Goal: Task Accomplishment & Management: Use online tool/utility

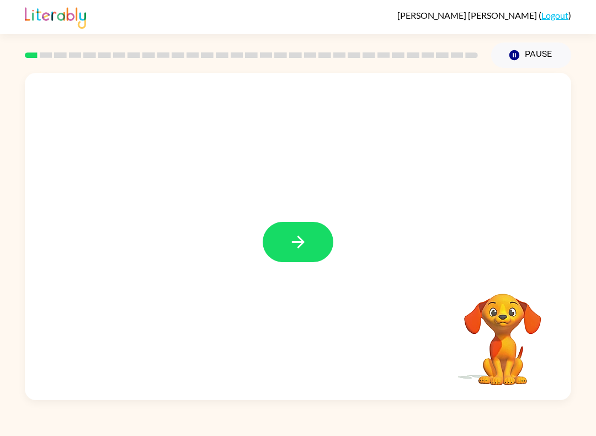
click at [298, 244] on icon "button" at bounding box center [298, 241] width 19 height 19
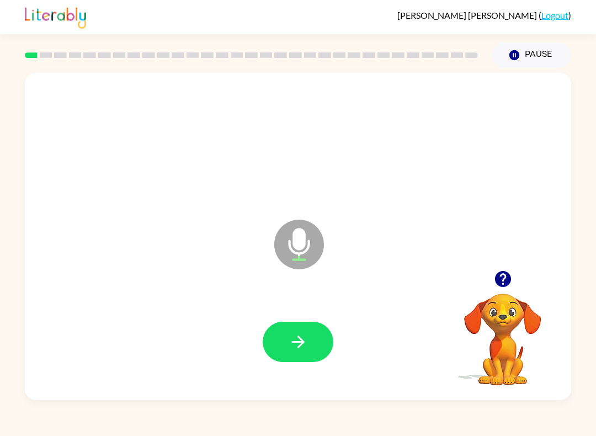
click at [289, 341] on icon "button" at bounding box center [298, 341] width 19 height 19
click at [282, 315] on div at bounding box center [298, 342] width 525 height 94
click at [285, 342] on button "button" at bounding box center [298, 342] width 71 height 40
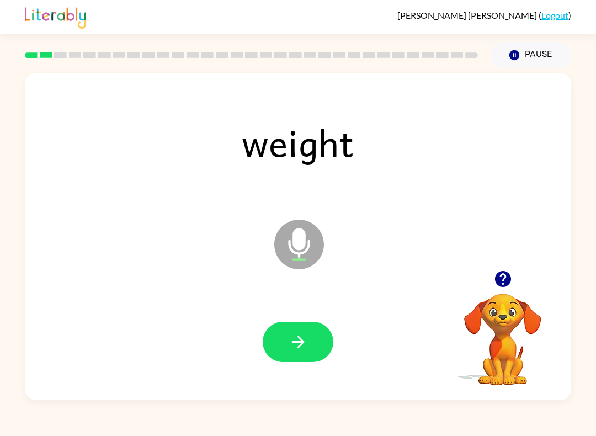
click at [284, 338] on button "button" at bounding box center [298, 342] width 71 height 40
click at [294, 335] on icon "button" at bounding box center [298, 341] width 19 height 19
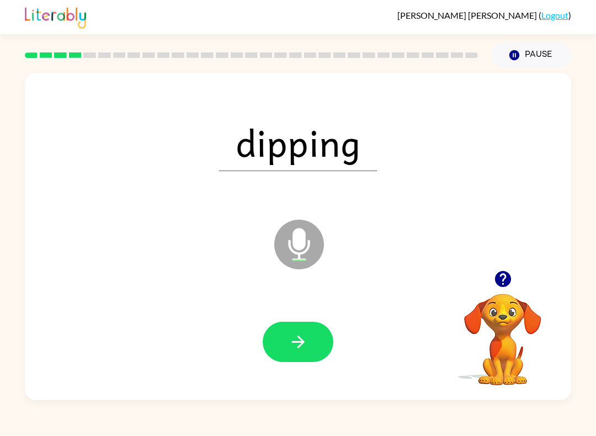
click at [287, 331] on button "button" at bounding box center [298, 342] width 71 height 40
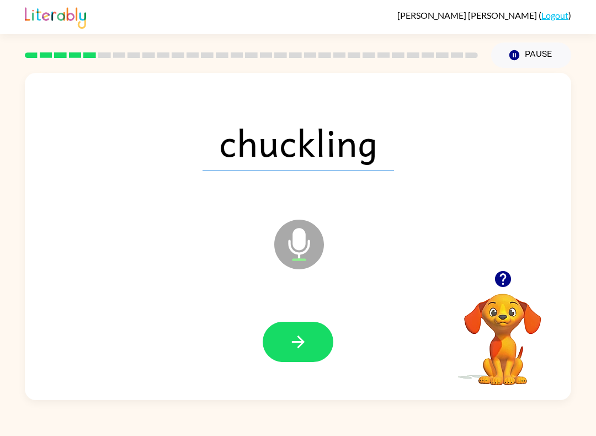
click at [283, 333] on button "button" at bounding box center [298, 342] width 71 height 40
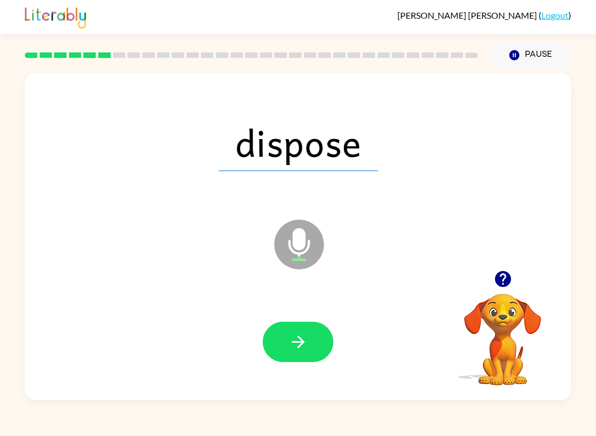
click at [285, 341] on button "button" at bounding box center [298, 342] width 71 height 40
click at [299, 343] on icon "button" at bounding box center [298, 342] width 13 height 13
click at [296, 351] on icon "button" at bounding box center [298, 341] width 19 height 19
click at [284, 319] on div at bounding box center [298, 342] width 525 height 94
click at [293, 361] on button "button" at bounding box center [298, 342] width 71 height 40
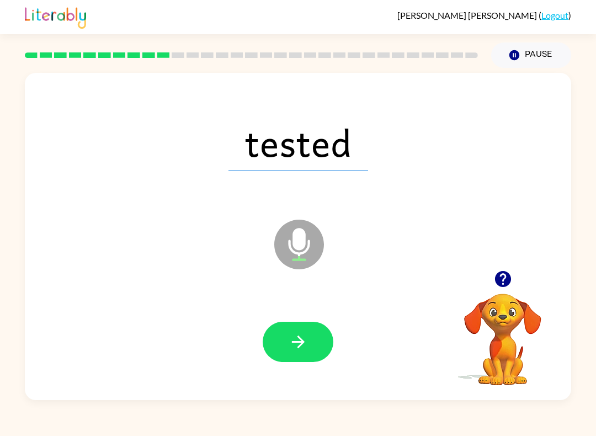
click at [283, 348] on button "button" at bounding box center [298, 342] width 71 height 40
click at [292, 342] on icon "button" at bounding box center [298, 341] width 19 height 19
click at [298, 343] on icon "button" at bounding box center [298, 342] width 13 height 13
click at [293, 354] on button "button" at bounding box center [298, 342] width 71 height 40
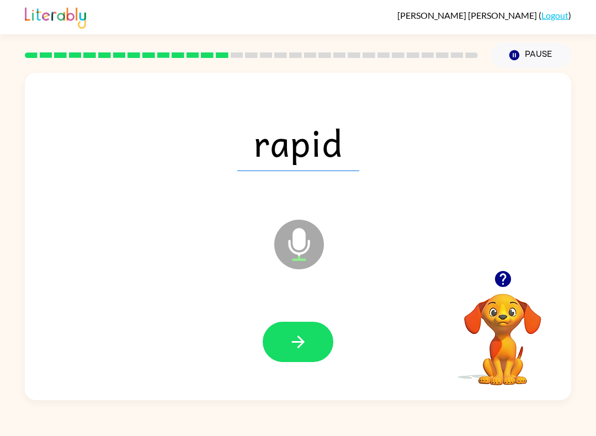
click at [291, 341] on icon "button" at bounding box center [298, 341] width 19 height 19
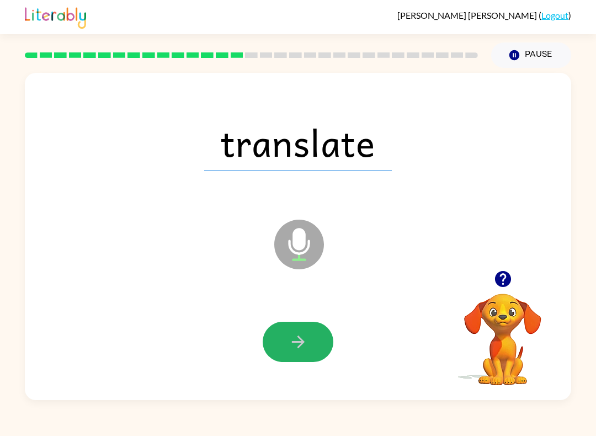
click at [296, 354] on button "button" at bounding box center [298, 342] width 71 height 40
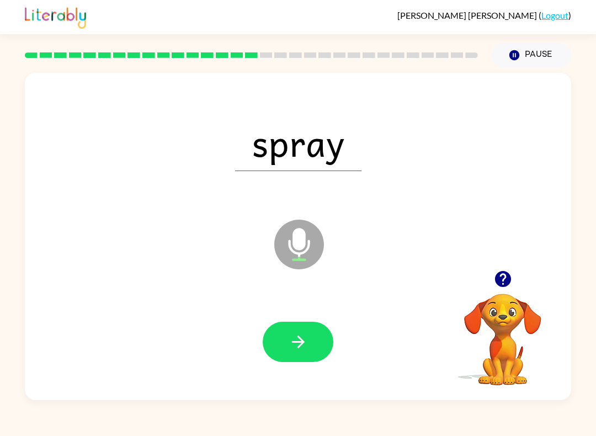
click at [289, 343] on icon "button" at bounding box center [298, 341] width 19 height 19
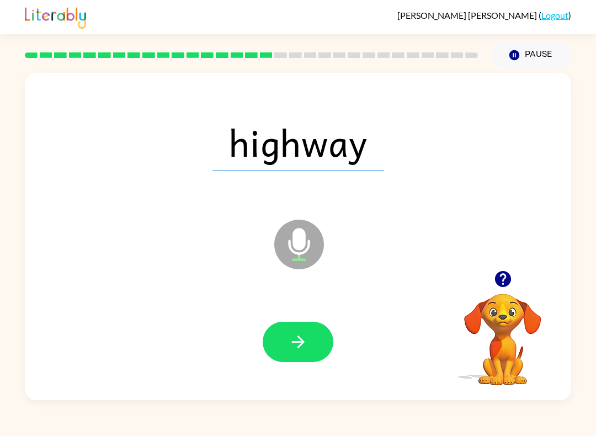
click at [293, 338] on icon "button" at bounding box center [298, 341] width 19 height 19
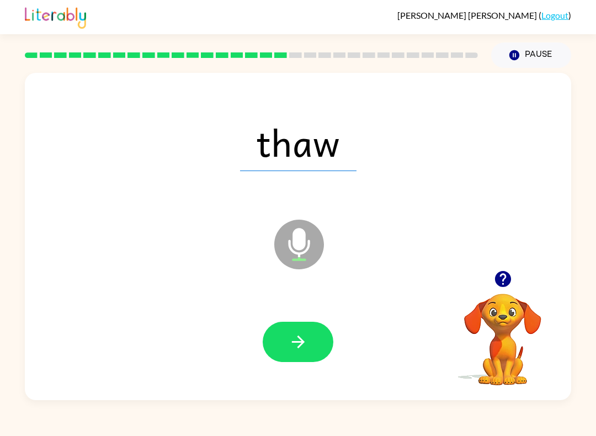
click at [300, 340] on icon "button" at bounding box center [298, 342] width 13 height 13
click at [301, 341] on icon "button" at bounding box center [298, 342] width 13 height 13
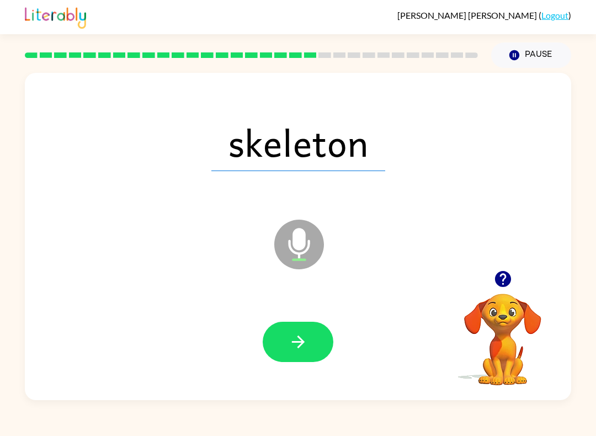
click at [300, 346] on icon "button" at bounding box center [298, 342] width 13 height 13
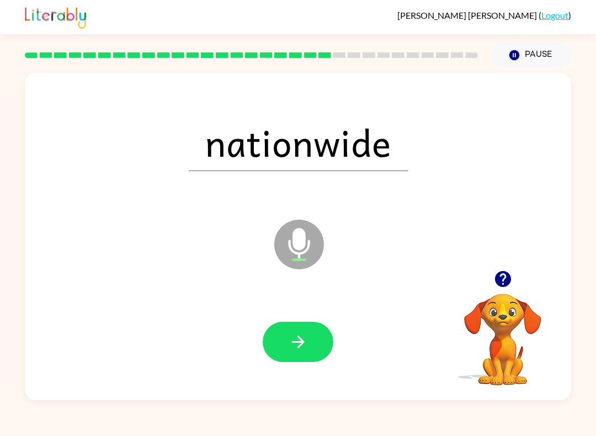
click at [306, 362] on button "button" at bounding box center [298, 342] width 71 height 40
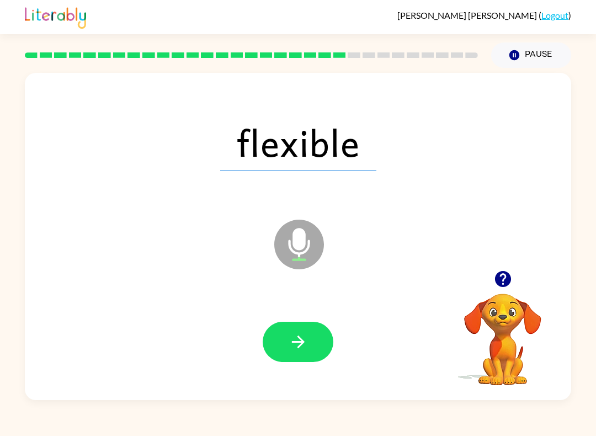
click at [287, 338] on button "button" at bounding box center [298, 342] width 71 height 40
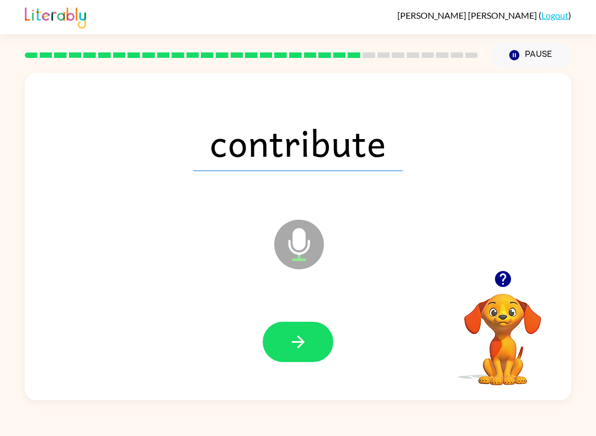
click at [303, 340] on icon "button" at bounding box center [298, 341] width 19 height 19
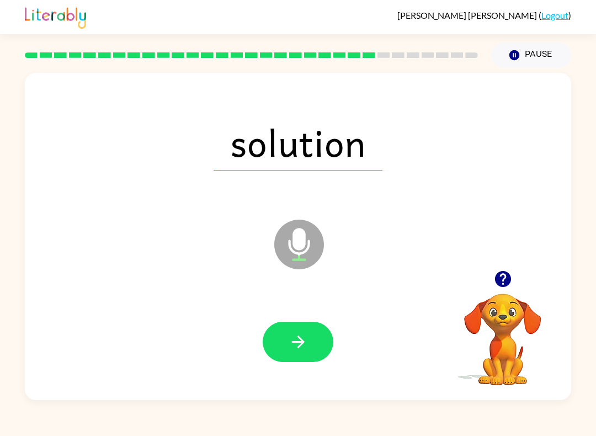
click at [288, 332] on button "button" at bounding box center [298, 342] width 71 height 40
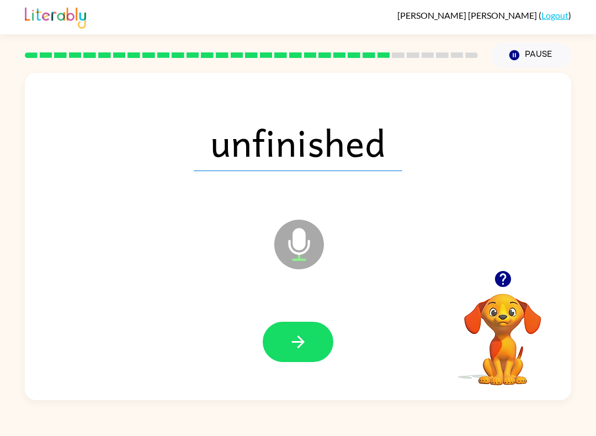
click at [284, 345] on button "button" at bounding box center [298, 342] width 71 height 40
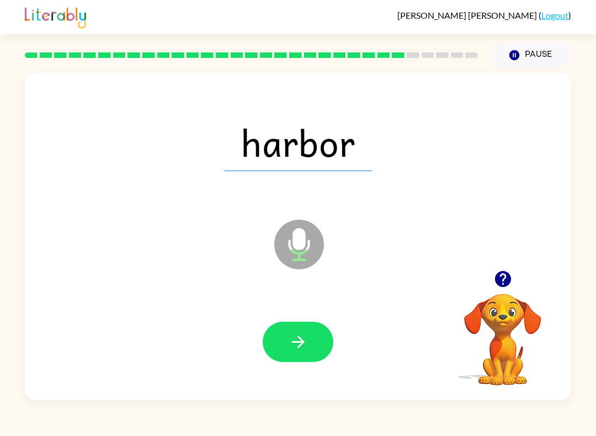
click at [308, 319] on div at bounding box center [298, 342] width 525 height 94
click at [304, 353] on button "button" at bounding box center [298, 342] width 71 height 40
click at [299, 344] on icon "button" at bounding box center [298, 341] width 19 height 19
click at [315, 319] on div at bounding box center [298, 342] width 525 height 94
click at [277, 342] on button "button" at bounding box center [298, 342] width 71 height 40
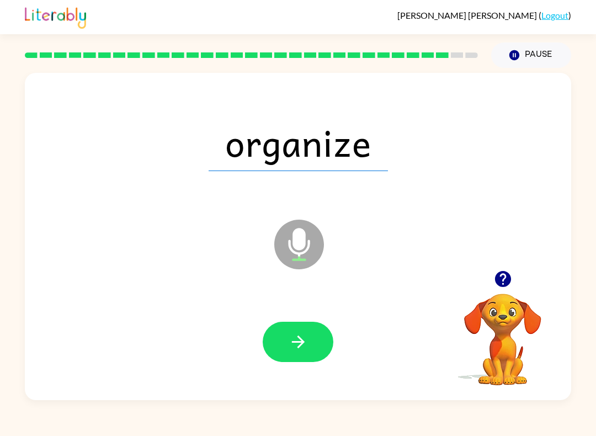
click at [303, 337] on icon "button" at bounding box center [298, 341] width 19 height 19
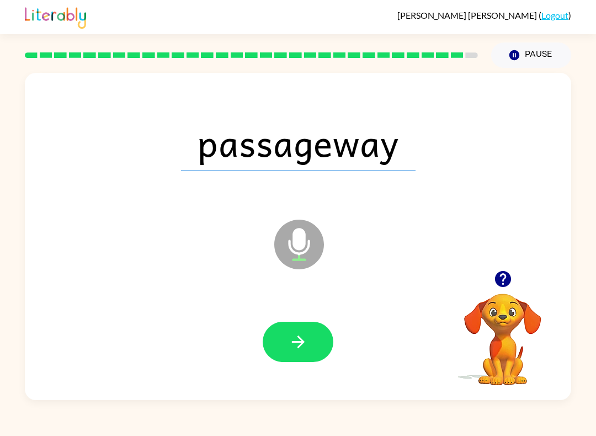
click at [299, 340] on icon "button" at bounding box center [298, 341] width 19 height 19
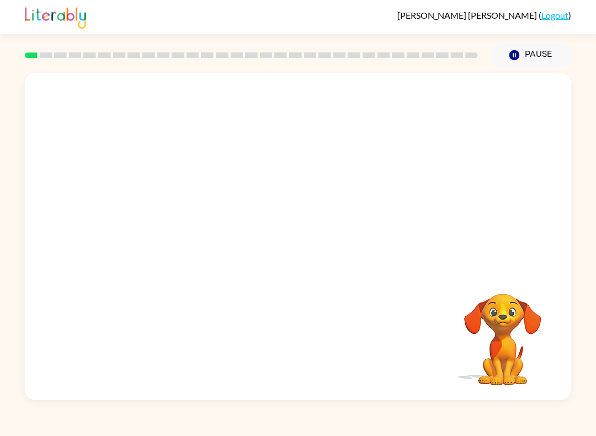
click at [30, 16] on img at bounding box center [55, 16] width 61 height 24
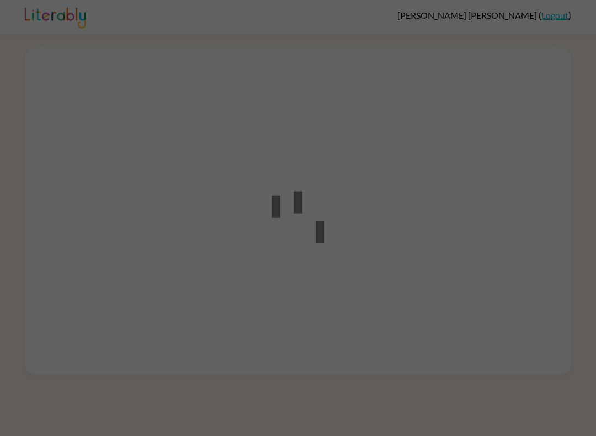
click at [248, 280] on div at bounding box center [298, 218] width 596 height 436
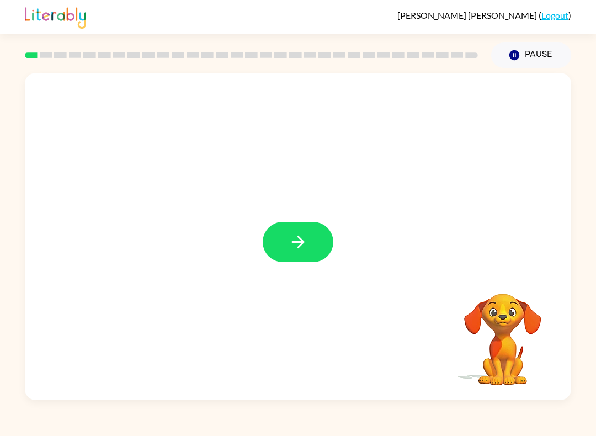
click at [316, 250] on button "button" at bounding box center [298, 242] width 71 height 40
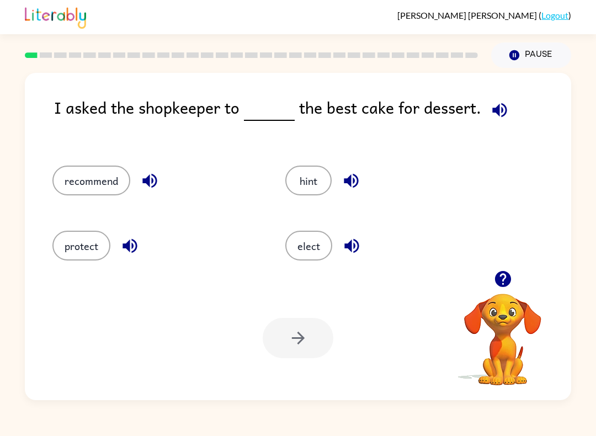
click at [323, 250] on button "elect" at bounding box center [308, 246] width 47 height 30
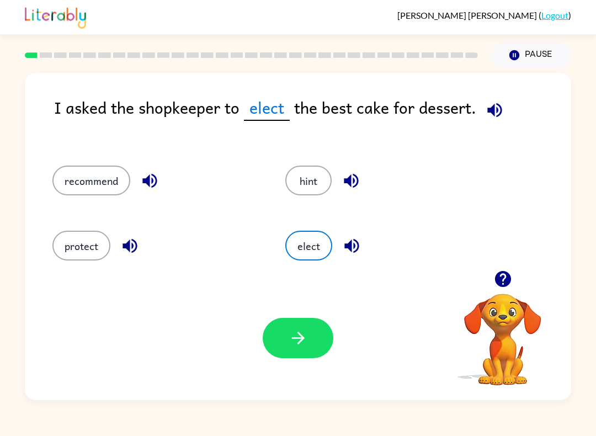
click at [304, 346] on icon "button" at bounding box center [298, 338] width 19 height 19
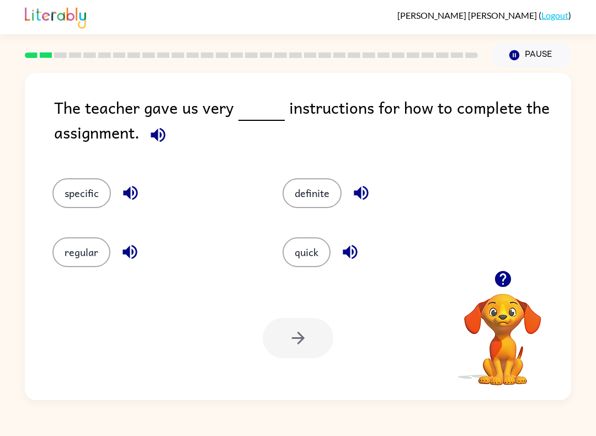
click at [55, 17] on img at bounding box center [55, 16] width 61 height 24
click at [307, 202] on button "definite" at bounding box center [312, 193] width 59 height 30
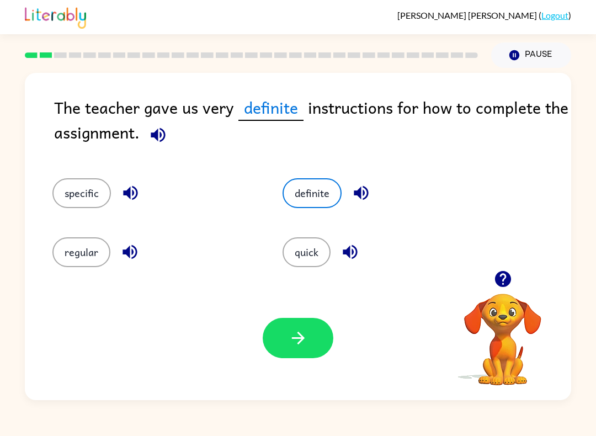
click at [72, 193] on button "specific" at bounding box center [81, 193] width 59 height 30
click at [289, 342] on icon "button" at bounding box center [298, 338] width 19 height 19
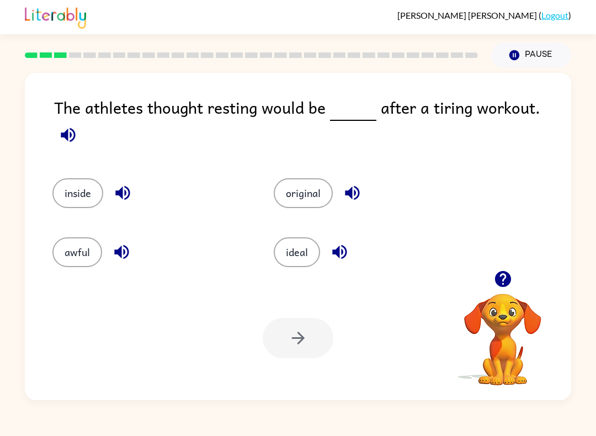
click at [83, 189] on button "inside" at bounding box center [77, 193] width 51 height 30
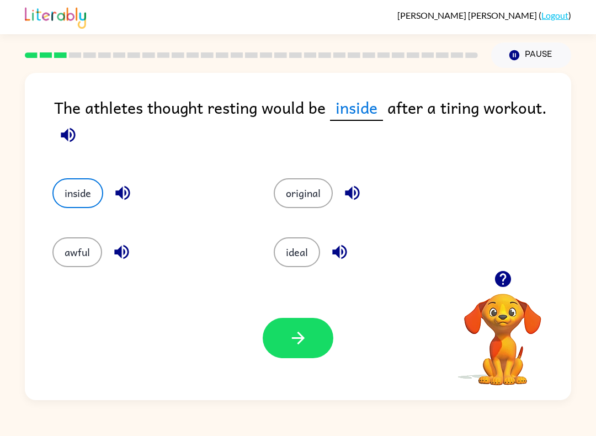
click at [290, 324] on button "button" at bounding box center [298, 338] width 71 height 40
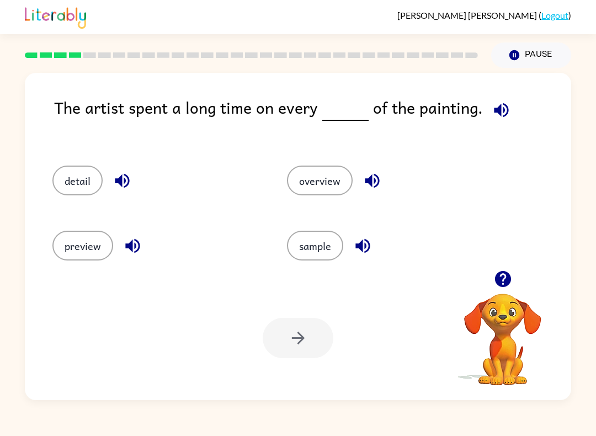
click at [77, 178] on button "detail" at bounding box center [77, 181] width 50 height 30
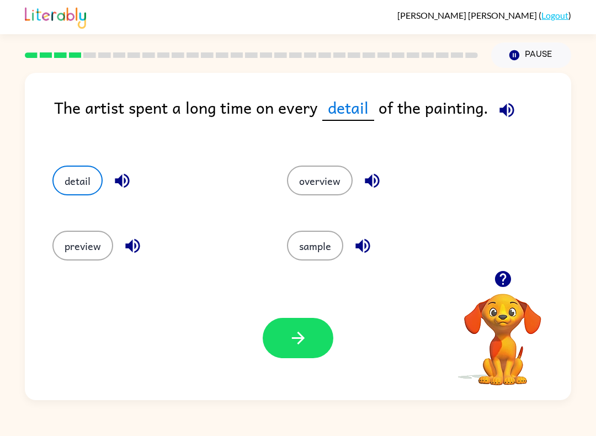
click at [297, 370] on div "Your browser must support playing .mp4 files to use Literably. Please try using…" at bounding box center [298, 338] width 547 height 124
click at [282, 338] on button "button" at bounding box center [298, 338] width 71 height 40
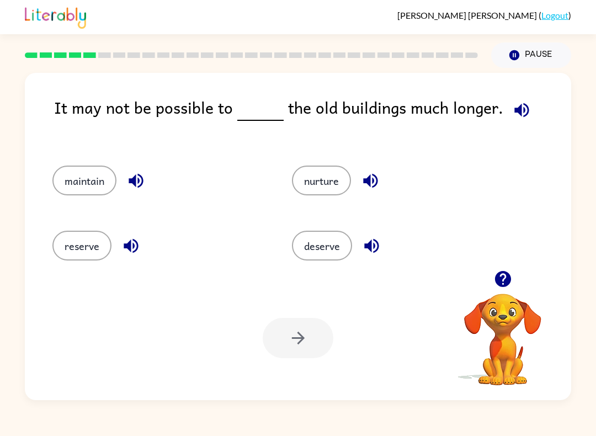
click at [93, 253] on button "reserve" at bounding box center [81, 246] width 59 height 30
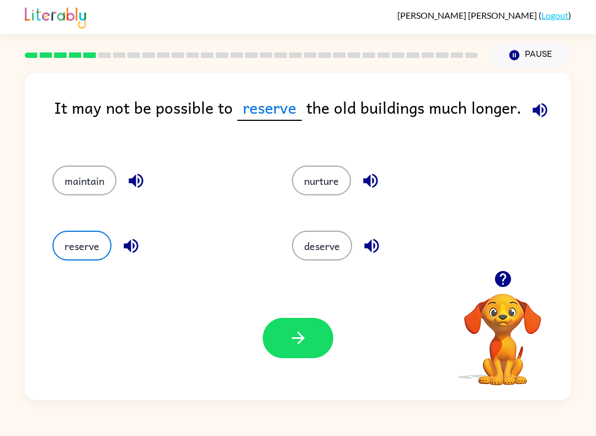
click at [297, 347] on icon "button" at bounding box center [298, 338] width 19 height 19
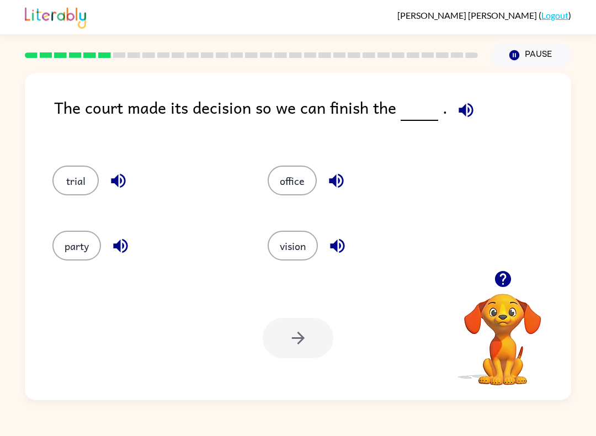
click at [297, 433] on div "Isabella Hernandez-Hernandez ( Logout ) Pause Pause The court made its decision…" at bounding box center [298, 218] width 596 height 436
click at [61, 194] on button "trial" at bounding box center [75, 181] width 46 height 30
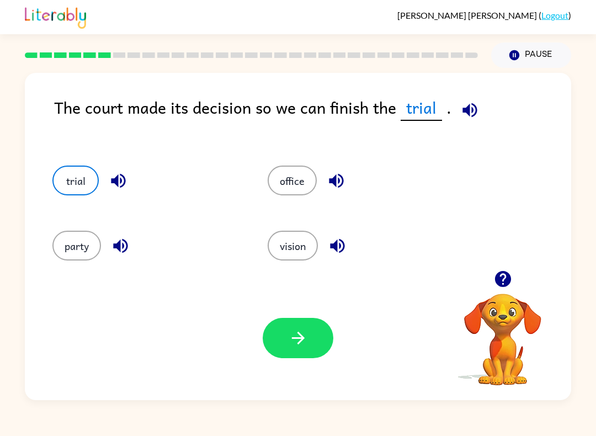
click at [64, 198] on div "trial" at bounding box center [138, 177] width 215 height 65
click at [275, 342] on button "button" at bounding box center [298, 338] width 71 height 40
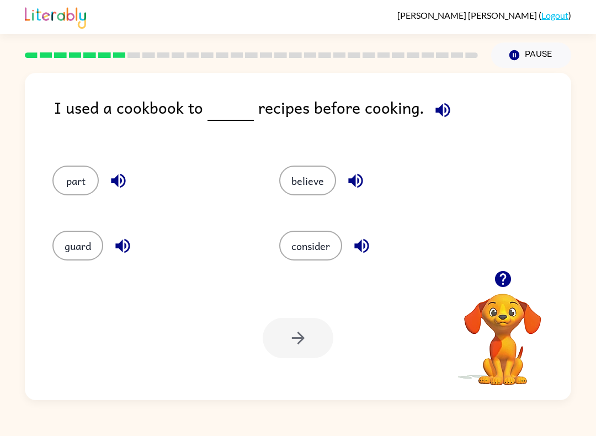
click at [306, 245] on button "consider" at bounding box center [310, 246] width 63 height 30
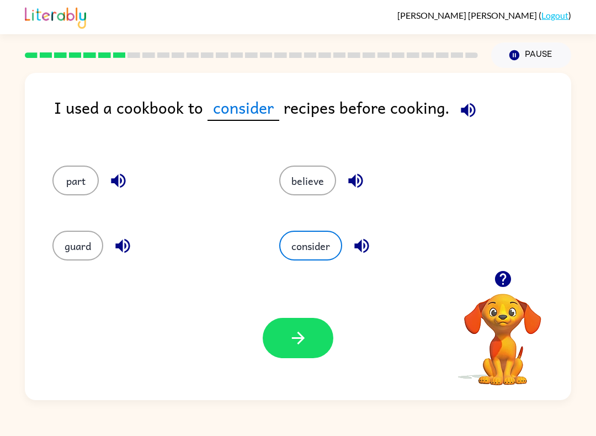
click at [94, 240] on button "guard" at bounding box center [77, 246] width 51 height 30
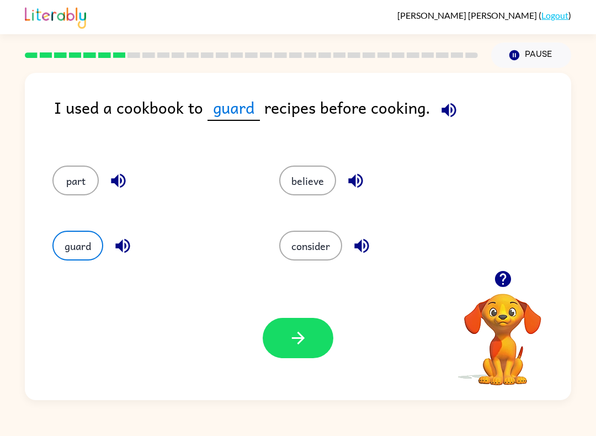
click at [322, 250] on button "consider" at bounding box center [310, 246] width 63 height 30
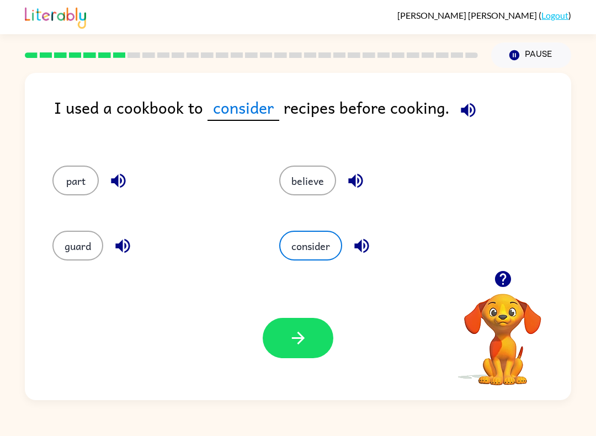
click at [291, 345] on icon "button" at bounding box center [298, 338] width 19 height 19
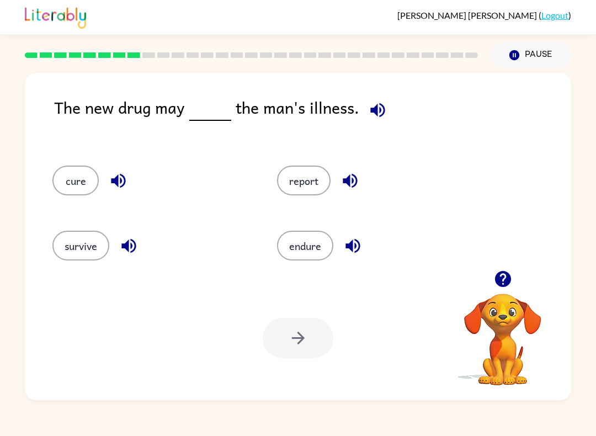
click at [312, 182] on button "report" at bounding box center [304, 181] width 54 height 30
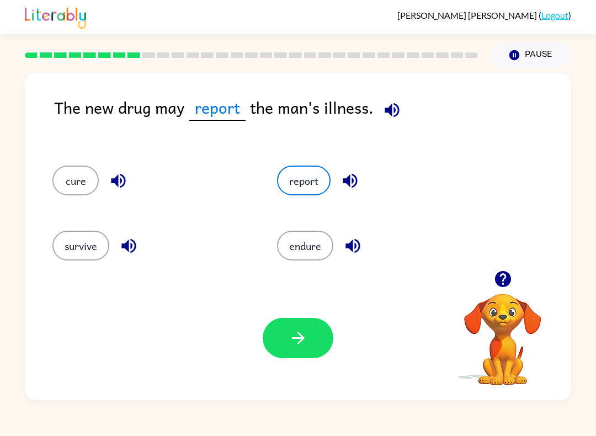
click at [293, 358] on button "button" at bounding box center [298, 338] width 71 height 40
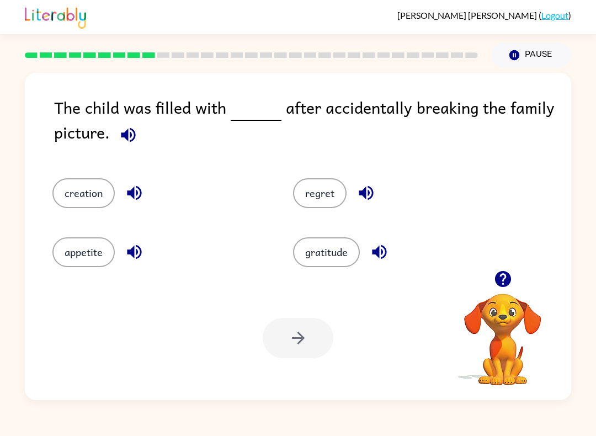
click at [333, 186] on button "regret" at bounding box center [320, 193] width 54 height 30
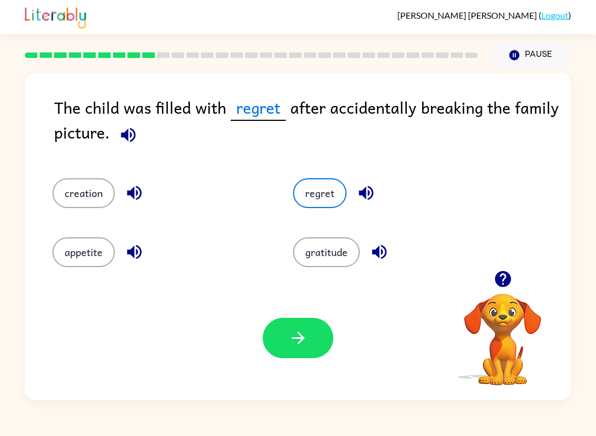
click at [300, 320] on button "button" at bounding box center [298, 338] width 71 height 40
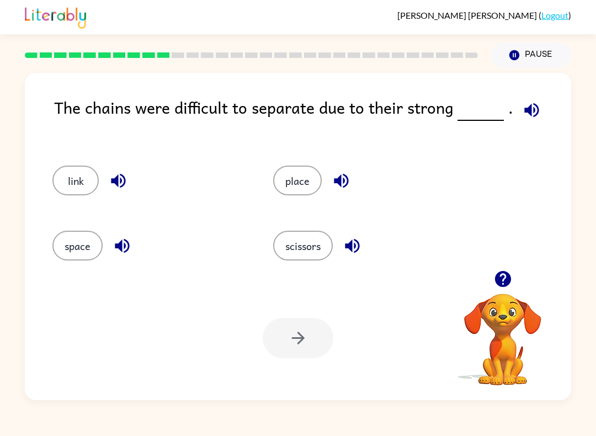
click at [303, 250] on button "scissors" at bounding box center [303, 246] width 60 height 30
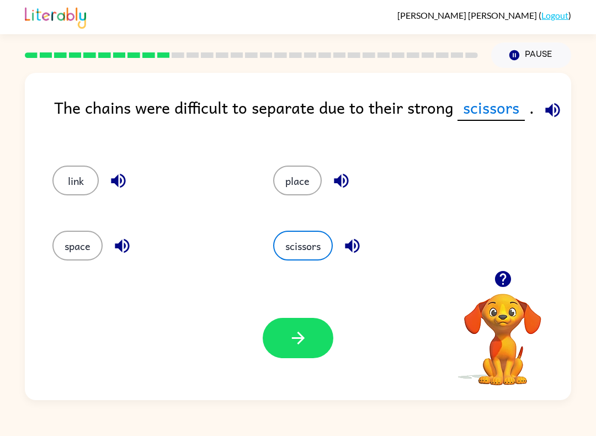
click at [293, 352] on button "button" at bounding box center [298, 338] width 71 height 40
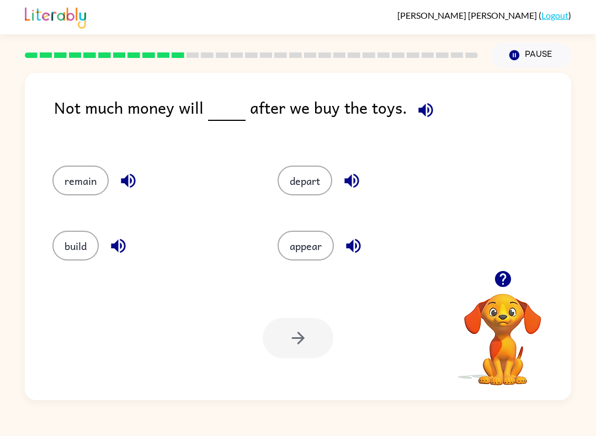
click at [307, 250] on button "appear" at bounding box center [306, 246] width 56 height 30
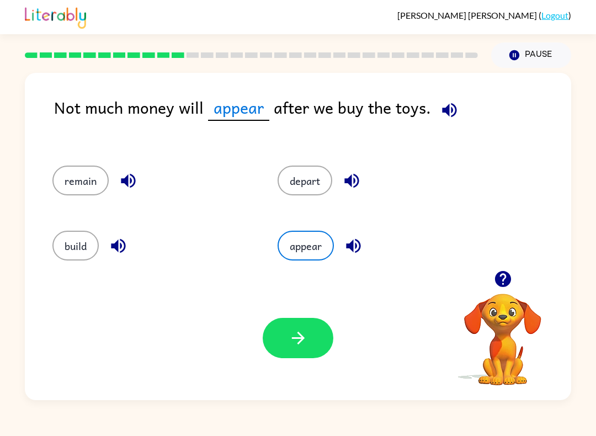
click at [310, 348] on button "button" at bounding box center [298, 338] width 71 height 40
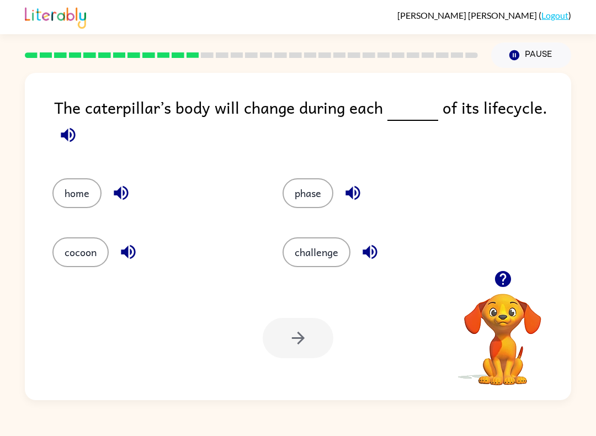
click at [320, 202] on button "phase" at bounding box center [308, 193] width 51 height 30
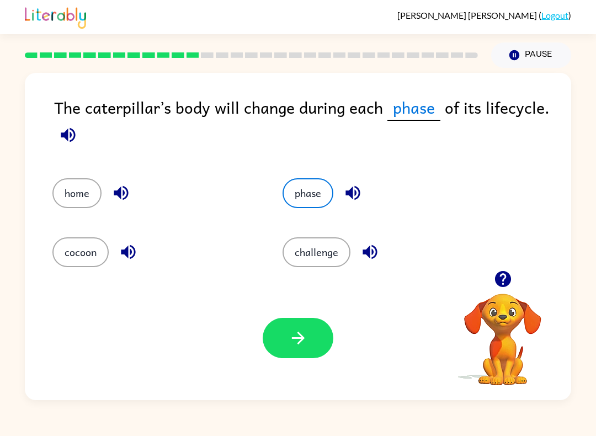
click at [309, 348] on button "button" at bounding box center [298, 338] width 71 height 40
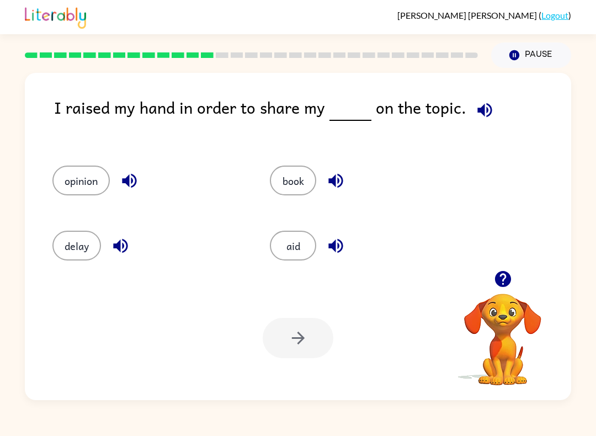
click at [476, 104] on icon "button" at bounding box center [484, 109] width 19 height 19
click at [282, 192] on button "book" at bounding box center [293, 181] width 46 height 30
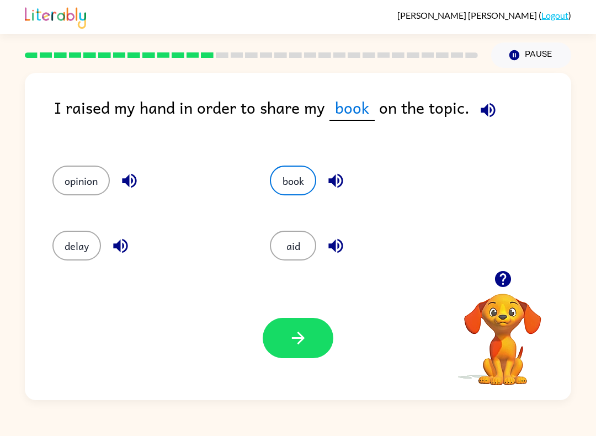
click at [308, 342] on button "button" at bounding box center [298, 338] width 71 height 40
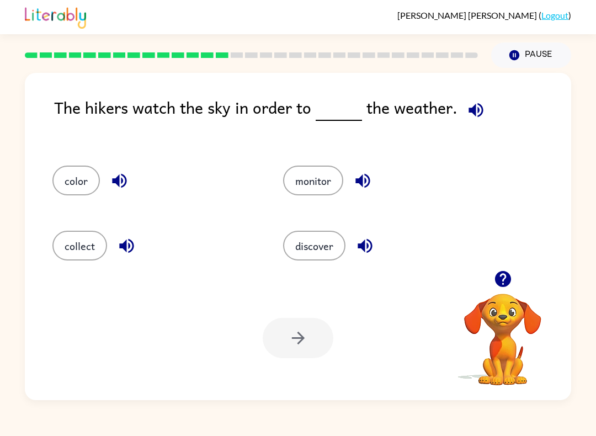
click at [480, 120] on icon "button" at bounding box center [476, 109] width 19 height 19
click at [481, 107] on icon "button" at bounding box center [476, 109] width 19 height 19
click at [301, 245] on button "discover" at bounding box center [314, 246] width 62 height 30
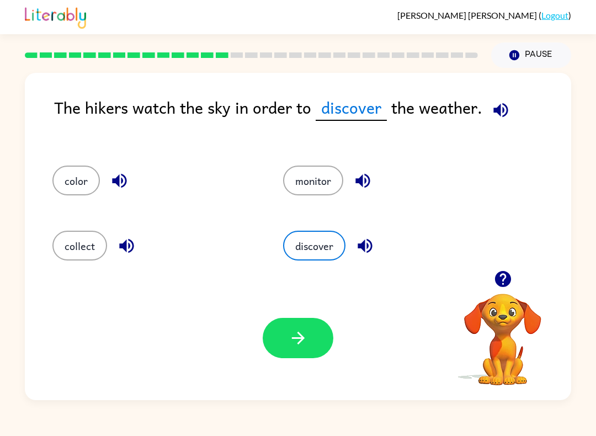
click at [305, 354] on button "button" at bounding box center [298, 338] width 71 height 40
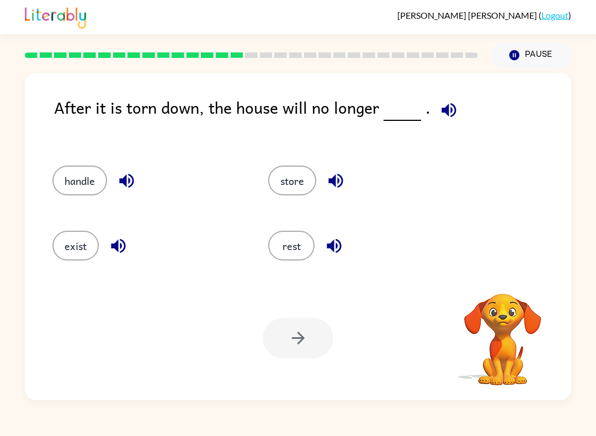
click at [452, 109] on icon "button" at bounding box center [449, 110] width 14 height 14
click at [303, 174] on button "store" at bounding box center [292, 181] width 48 height 30
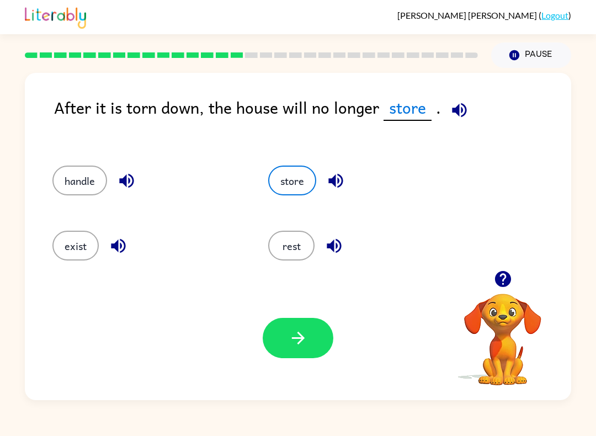
click at [83, 251] on button "exist" at bounding box center [75, 246] width 46 height 30
click at [300, 347] on icon "button" at bounding box center [298, 338] width 19 height 19
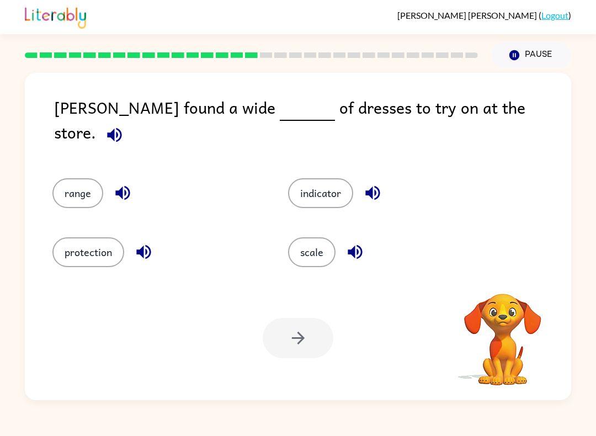
click at [129, 122] on button "button" at bounding box center [114, 135] width 28 height 28
click at [76, 187] on button "range" at bounding box center [77, 193] width 51 height 30
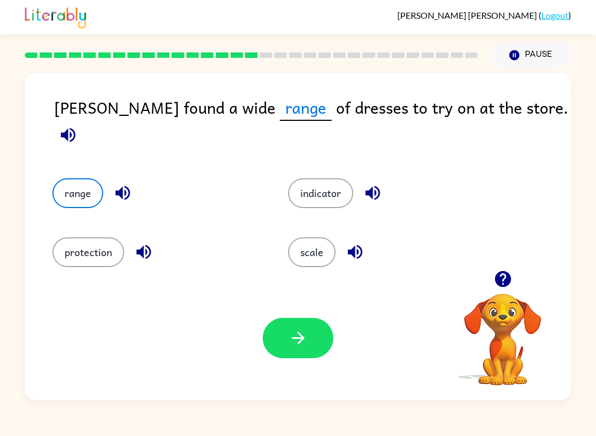
click at [82, 121] on button "button" at bounding box center [68, 135] width 28 height 28
click at [289, 350] on button "button" at bounding box center [298, 338] width 71 height 40
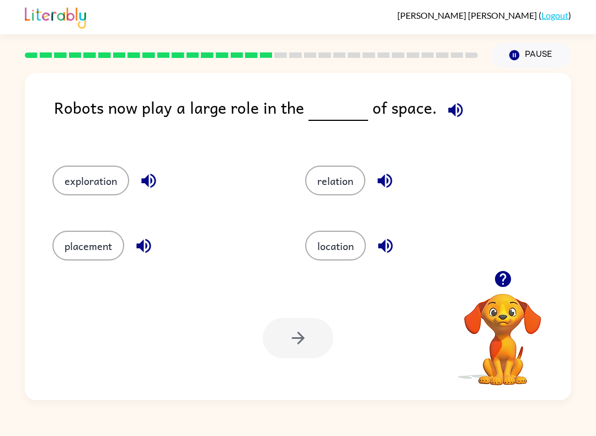
click at [458, 100] on button "button" at bounding box center [456, 110] width 28 height 28
click at [84, 248] on button "placement" at bounding box center [88, 246] width 72 height 30
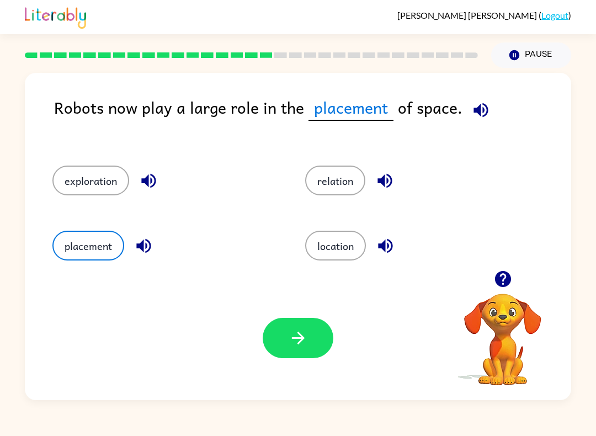
click at [316, 347] on button "button" at bounding box center [298, 338] width 71 height 40
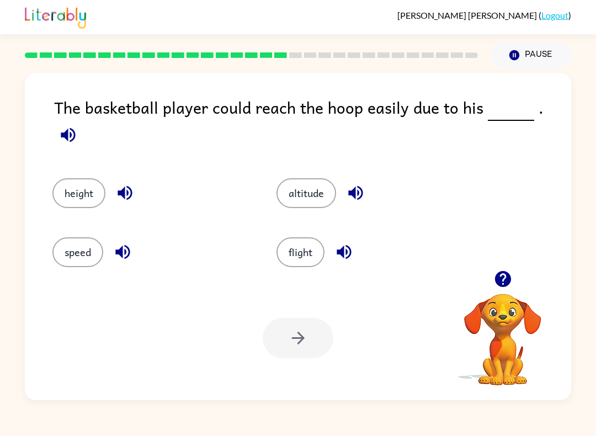
click at [59, 194] on button "height" at bounding box center [78, 193] width 53 height 30
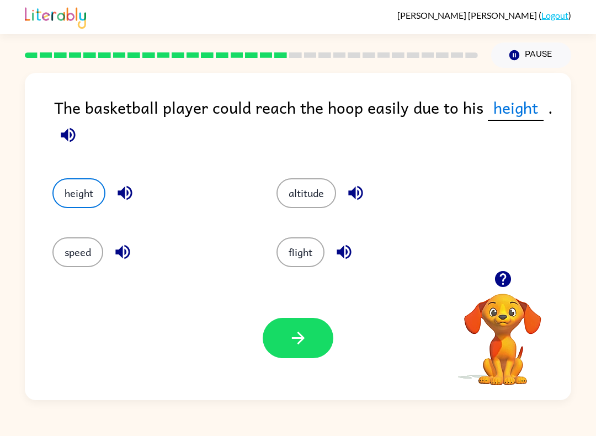
click at [301, 331] on icon "button" at bounding box center [298, 338] width 19 height 19
click at [300, 330] on div at bounding box center [298, 338] width 71 height 40
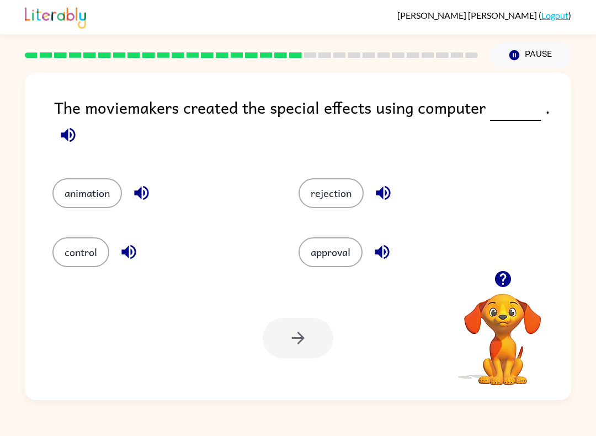
click at [301, 345] on div at bounding box center [298, 338] width 71 height 40
click at [549, 119] on div "The moviemakers created the special effects using computer ." at bounding box center [312, 125] width 517 height 61
click at [560, 112] on div "The moviemakers created the special effects using computer ." at bounding box center [312, 125] width 517 height 61
click at [559, 111] on div "The moviemakers created the special effects using computer ." at bounding box center [312, 125] width 517 height 61
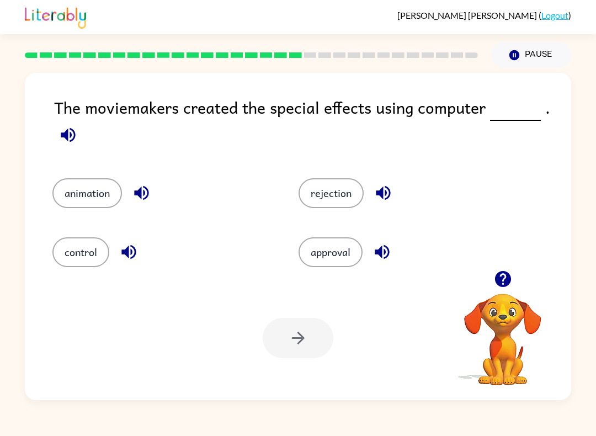
click at [66, 145] on icon "button" at bounding box center [68, 134] width 19 height 19
click at [113, 186] on button "animation" at bounding box center [87, 193] width 70 height 30
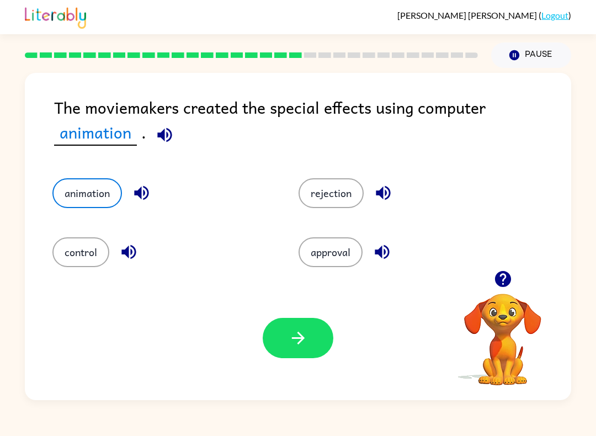
click at [300, 343] on icon "button" at bounding box center [298, 338] width 19 height 19
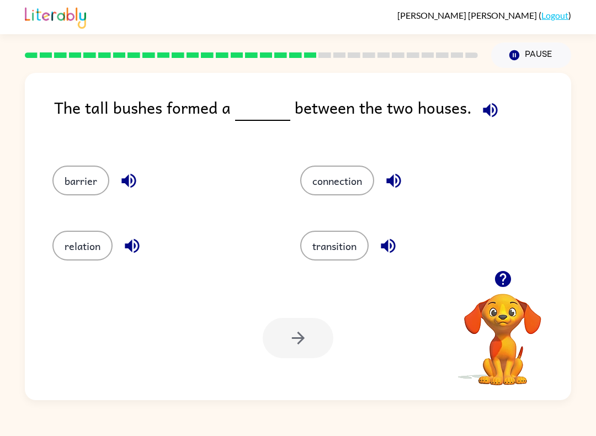
click at [476, 110] on button "button" at bounding box center [490, 110] width 28 height 28
click at [97, 190] on button "barrier" at bounding box center [80, 181] width 57 height 30
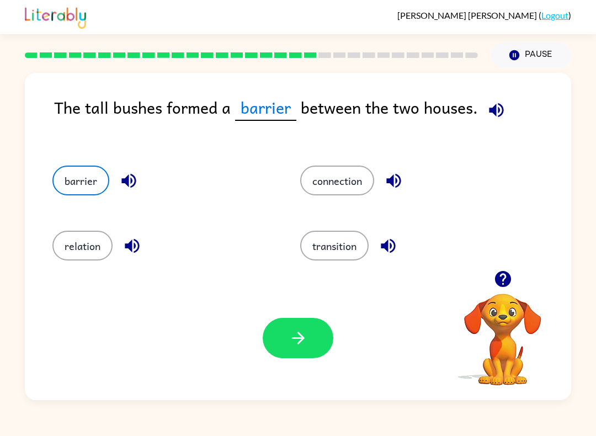
click at [285, 340] on button "button" at bounding box center [298, 338] width 71 height 40
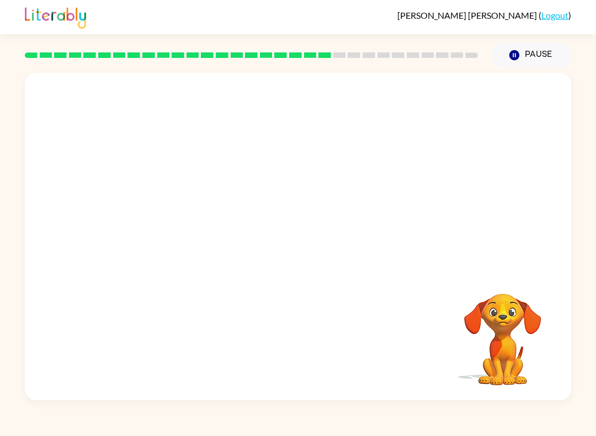
click at [129, 155] on div "Your browser must support playing .mp4 files to use Literably. Please try using…" at bounding box center [298, 236] width 547 height 327
click at [126, 183] on div "Your browser must support playing .mp4 files to use Literably. Please try using…" at bounding box center [298, 236] width 547 height 327
click at [144, 213] on div "Your browser must support playing .mp4 files to use Literably. Please try using…" at bounding box center [298, 236] width 547 height 327
click at [306, 229] on button "button" at bounding box center [298, 242] width 71 height 40
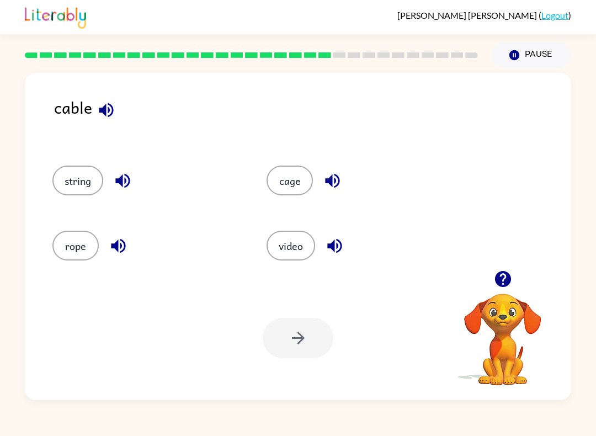
click at [113, 114] on icon "button" at bounding box center [106, 109] width 19 height 19
click at [294, 186] on button "cage" at bounding box center [290, 181] width 46 height 30
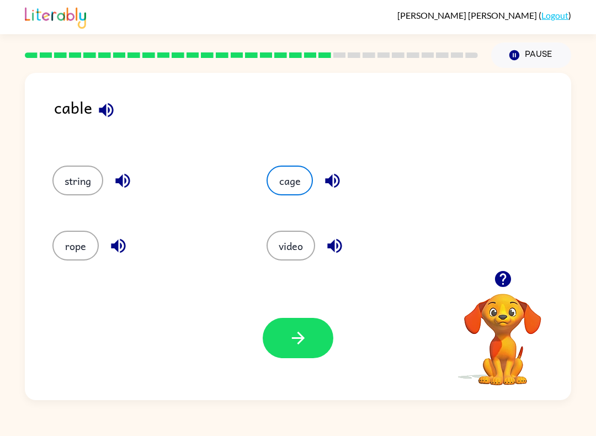
click at [296, 348] on icon "button" at bounding box center [298, 338] width 19 height 19
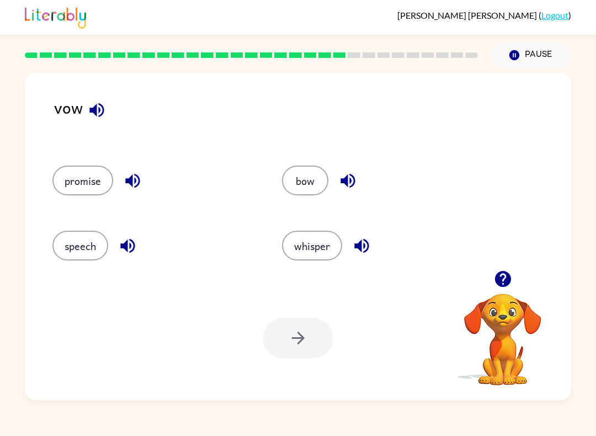
click at [314, 190] on button "bow" at bounding box center [305, 181] width 46 height 30
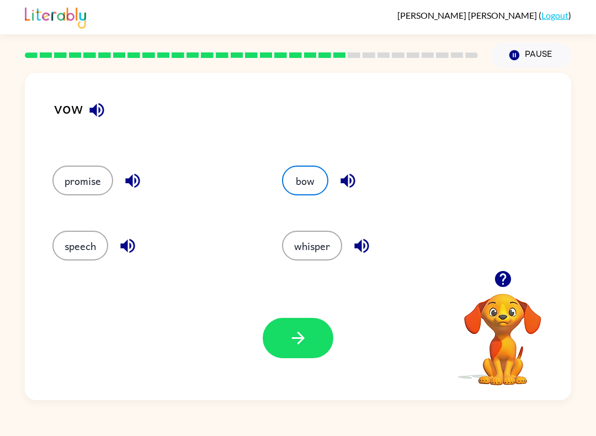
click at [298, 176] on button "bow" at bounding box center [305, 181] width 46 height 30
click at [77, 256] on button "speech" at bounding box center [80, 246] width 56 height 30
click at [290, 355] on button "button" at bounding box center [298, 338] width 71 height 40
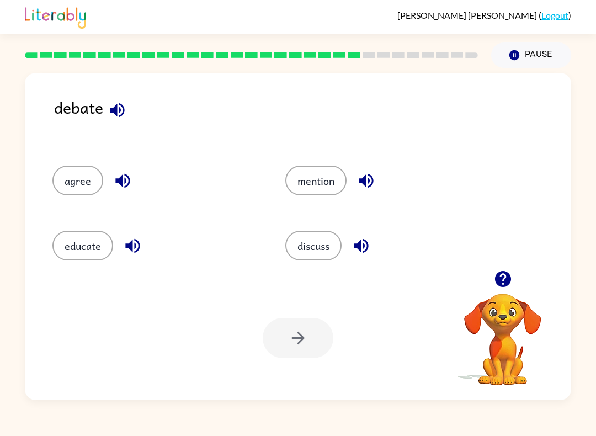
click at [318, 259] on button "discuss" at bounding box center [313, 246] width 56 height 30
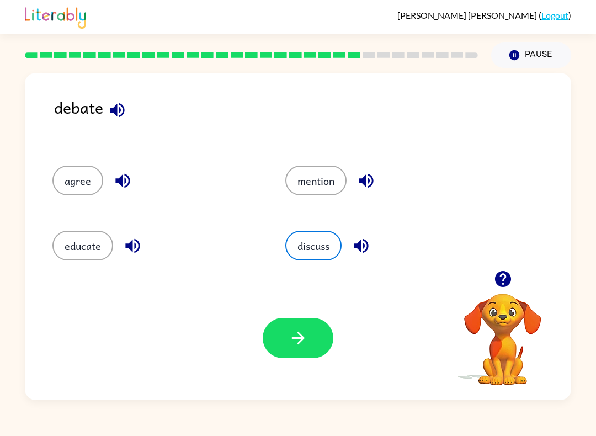
click at [277, 329] on button "button" at bounding box center [298, 338] width 71 height 40
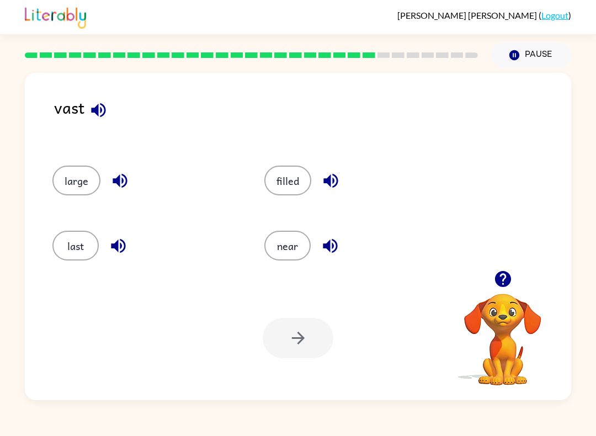
click at [277, 238] on button "near" at bounding box center [287, 246] width 46 height 30
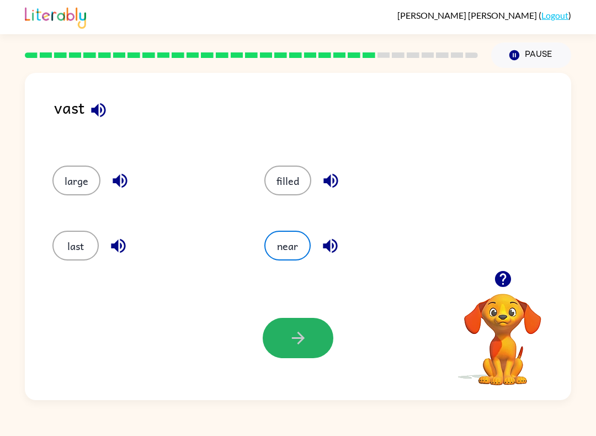
click at [294, 348] on button "button" at bounding box center [298, 338] width 71 height 40
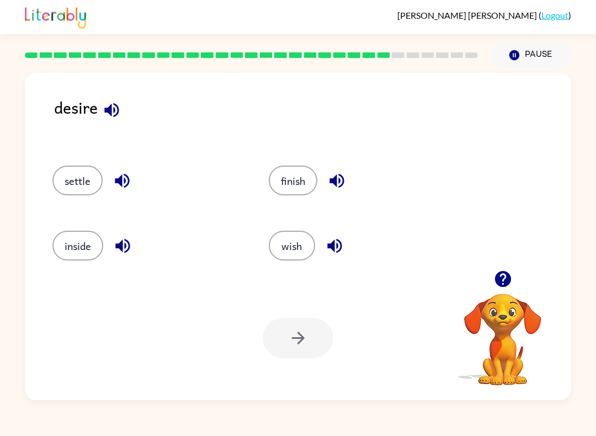
click at [84, 192] on button "settle" at bounding box center [77, 181] width 50 height 30
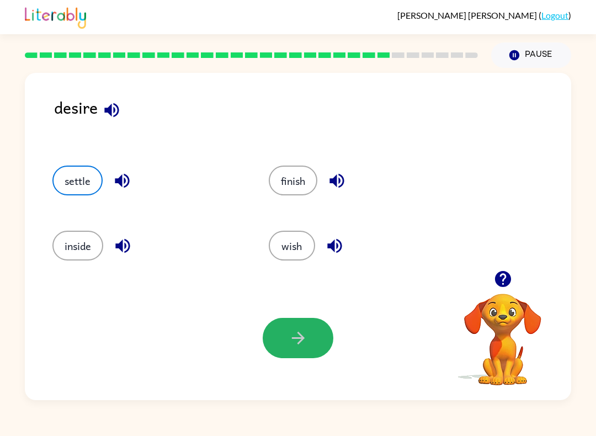
click at [289, 354] on button "button" at bounding box center [298, 338] width 71 height 40
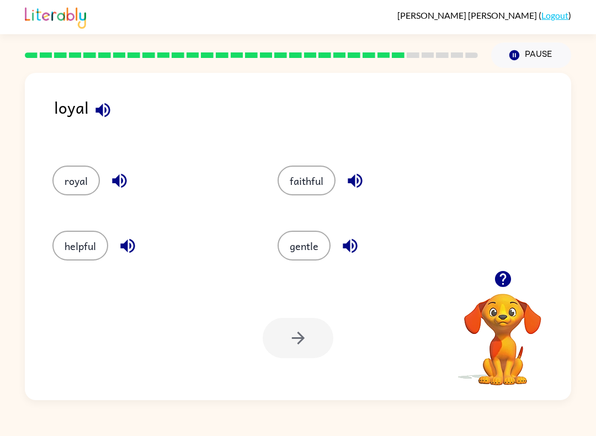
click at [92, 240] on button "helpful" at bounding box center [80, 246] width 56 height 30
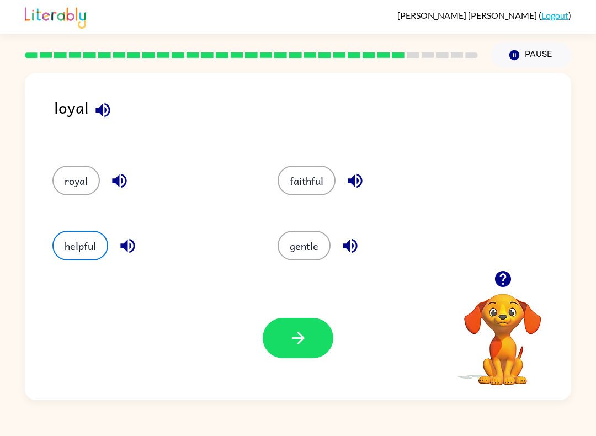
click at [293, 331] on icon "button" at bounding box center [298, 338] width 19 height 19
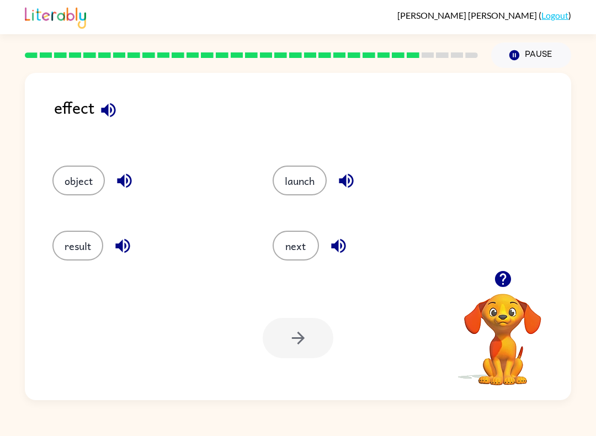
click at [62, 178] on button "object" at bounding box center [78, 181] width 52 height 30
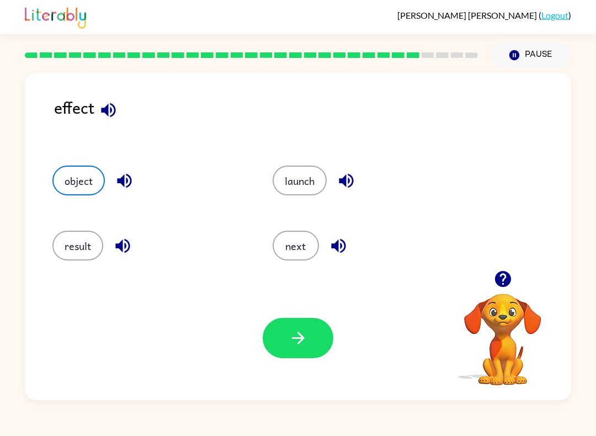
click at [285, 350] on button "button" at bounding box center [298, 338] width 71 height 40
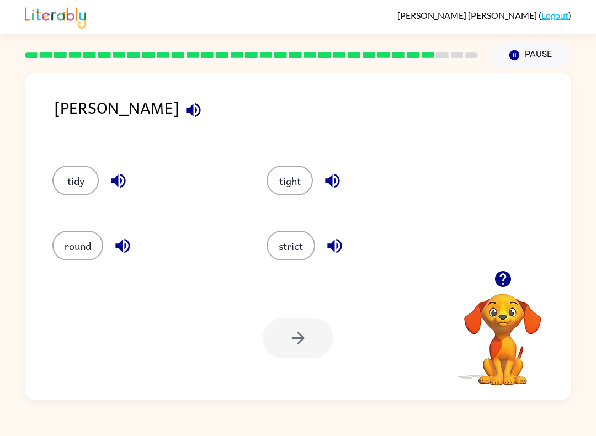
click at [72, 188] on button "tidy" at bounding box center [75, 181] width 46 height 30
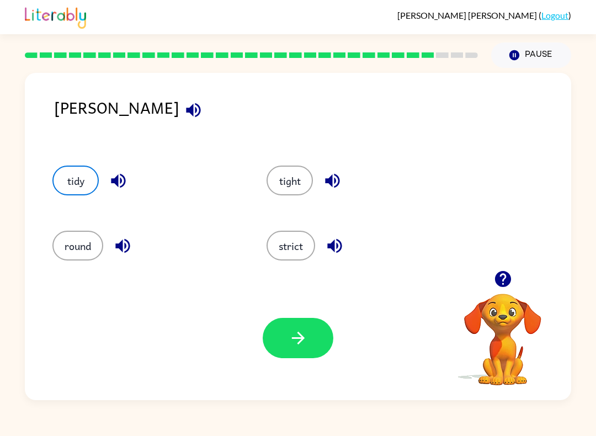
click at [292, 186] on button "tight" at bounding box center [290, 181] width 46 height 30
click at [66, 183] on button "tidy" at bounding box center [75, 181] width 46 height 30
click at [288, 349] on button "button" at bounding box center [298, 338] width 71 height 40
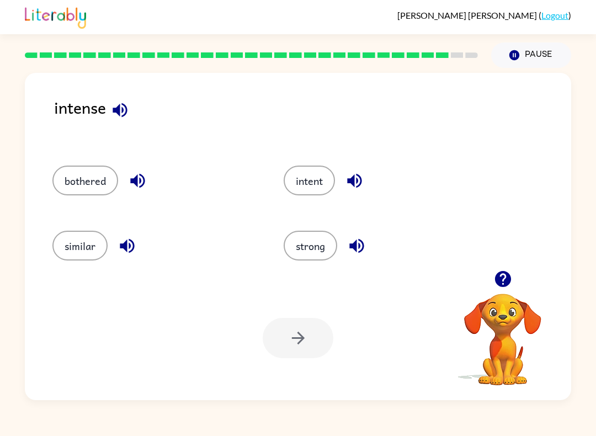
click at [300, 180] on button "intent" at bounding box center [309, 181] width 51 height 30
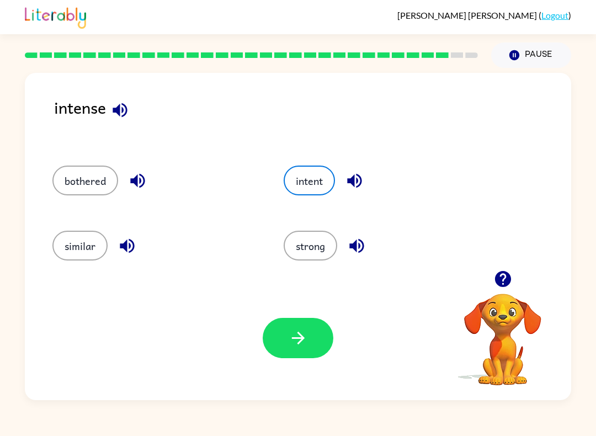
click at [64, 182] on button "bothered" at bounding box center [85, 181] width 66 height 30
click at [293, 338] on icon "button" at bounding box center [298, 338] width 13 height 13
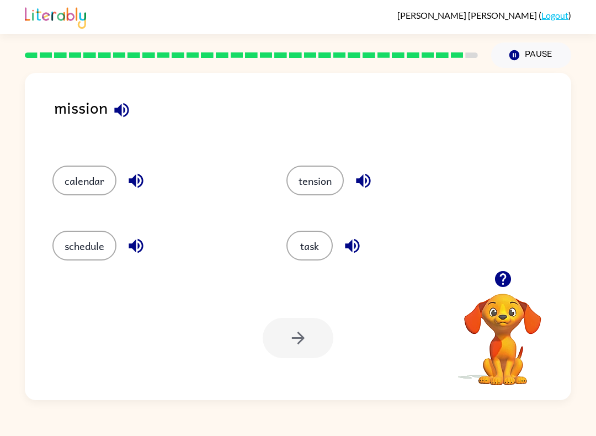
click at [291, 260] on div "task" at bounding box center [391, 246] width 209 height 30
click at [290, 259] on div "task" at bounding box center [391, 246] width 209 height 30
click at [312, 258] on button "task" at bounding box center [310, 246] width 46 height 30
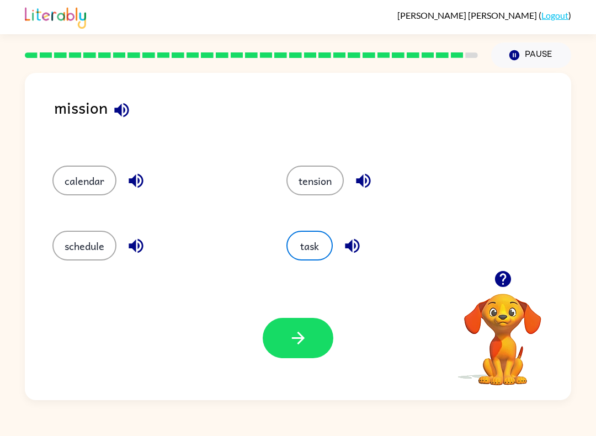
click at [300, 338] on icon "button" at bounding box center [298, 338] width 13 height 13
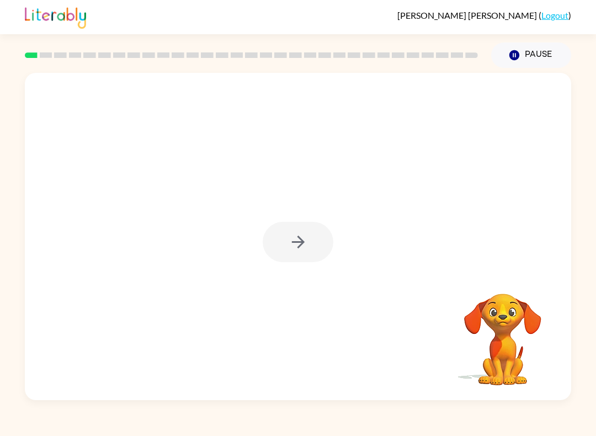
click at [286, 252] on div at bounding box center [298, 242] width 71 height 40
click at [309, 266] on div at bounding box center [298, 236] width 547 height 327
click at [309, 265] on div at bounding box center [298, 236] width 547 height 327
click at [289, 255] on button "button" at bounding box center [298, 242] width 71 height 40
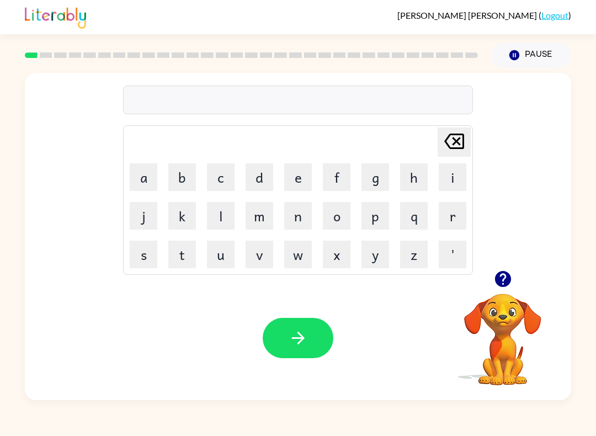
click at [510, 271] on icon "button" at bounding box center [503, 278] width 19 height 19
click at [183, 183] on button "b" at bounding box center [182, 177] width 28 height 28
click at [338, 219] on button "o" at bounding box center [337, 216] width 28 height 28
click at [456, 219] on button "r" at bounding box center [453, 216] width 28 height 28
click at [265, 179] on button "d" at bounding box center [260, 177] width 28 height 28
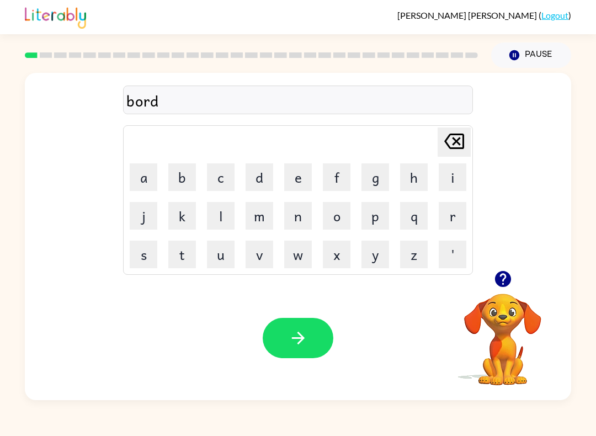
click at [307, 179] on button "e" at bounding box center [298, 177] width 28 height 28
click at [454, 221] on button "r" at bounding box center [453, 216] width 28 height 28
click at [308, 343] on icon "button" at bounding box center [298, 338] width 19 height 19
click at [452, 219] on button "r" at bounding box center [453, 216] width 28 height 28
click at [333, 221] on button "o" at bounding box center [337, 216] width 28 height 28
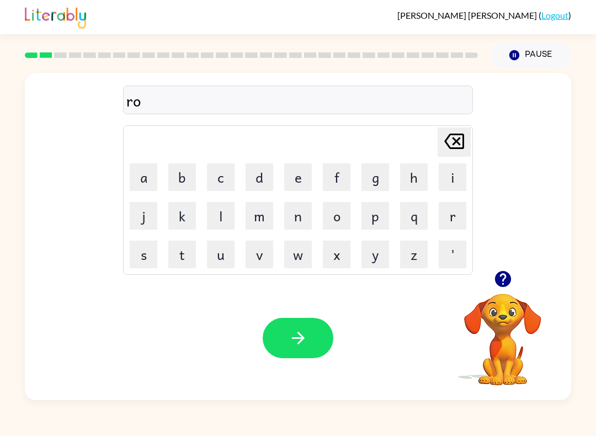
click at [225, 259] on button "u" at bounding box center [221, 255] width 28 height 28
click at [294, 221] on button "n" at bounding box center [298, 216] width 28 height 28
click at [264, 176] on button "d" at bounding box center [260, 177] width 28 height 28
click at [296, 334] on icon "button" at bounding box center [298, 338] width 19 height 19
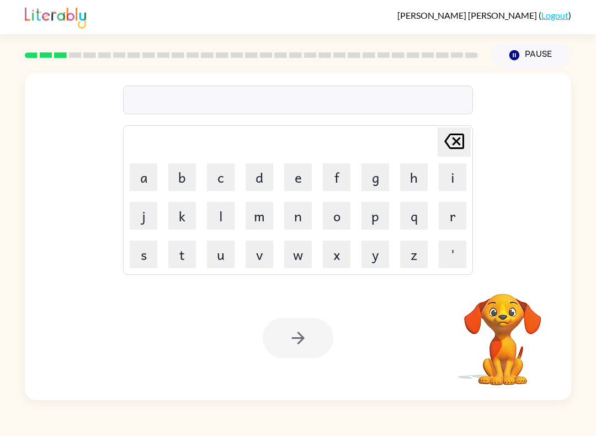
click at [259, 220] on button "m" at bounding box center [260, 216] width 28 height 28
click at [139, 179] on button "a" at bounding box center [144, 177] width 28 height 28
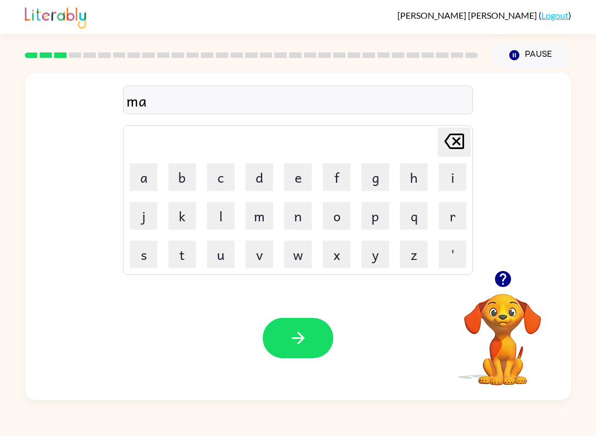
click at [228, 177] on button "c" at bounding box center [221, 177] width 28 height 28
click at [412, 180] on button "h" at bounding box center [414, 177] width 28 height 28
click at [445, 184] on button "i" at bounding box center [453, 177] width 28 height 28
click at [299, 227] on button "n" at bounding box center [298, 216] width 28 height 28
click at [295, 349] on button "button" at bounding box center [298, 338] width 71 height 40
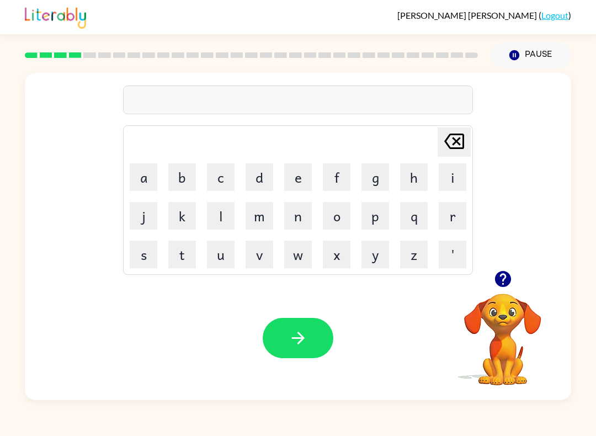
click at [187, 262] on button "t" at bounding box center [182, 255] width 28 height 28
click at [453, 225] on button "r" at bounding box center [453, 216] width 28 height 28
click at [139, 182] on button "a" at bounding box center [144, 177] width 28 height 28
click at [446, 177] on button "i" at bounding box center [453, 177] width 28 height 28
click at [220, 262] on button "u" at bounding box center [221, 255] width 28 height 28
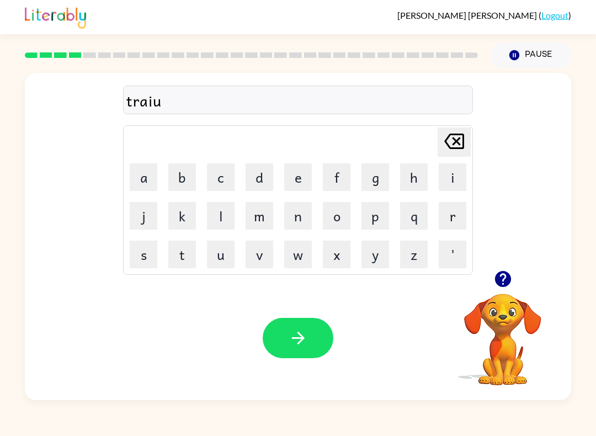
click at [455, 141] on icon at bounding box center [454, 141] width 20 height 15
click at [300, 217] on button "n" at bounding box center [298, 216] width 28 height 28
click at [311, 335] on button "button" at bounding box center [298, 338] width 71 height 40
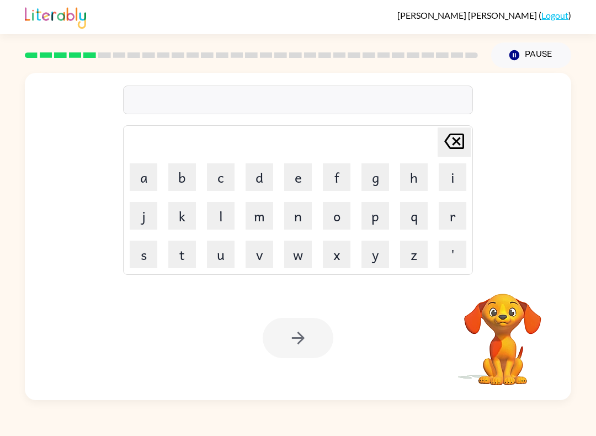
click at [276, 97] on div at bounding box center [298, 100] width 350 height 29
click at [146, 102] on div at bounding box center [298, 100] width 350 height 29
click at [142, 96] on div at bounding box center [298, 100] width 350 height 29
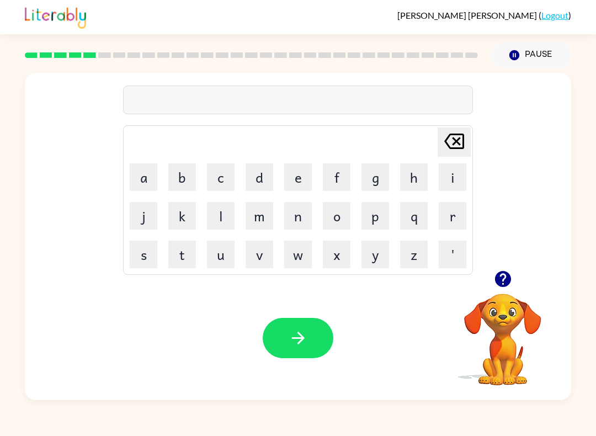
click at [262, 183] on button "d" at bounding box center [260, 177] width 28 height 28
click at [454, 185] on button "i" at bounding box center [453, 177] width 28 height 28
click at [337, 186] on button "f" at bounding box center [337, 177] width 28 height 28
click at [288, 179] on button "e" at bounding box center [298, 177] width 28 height 28
click at [296, 221] on button "n" at bounding box center [298, 216] width 28 height 28
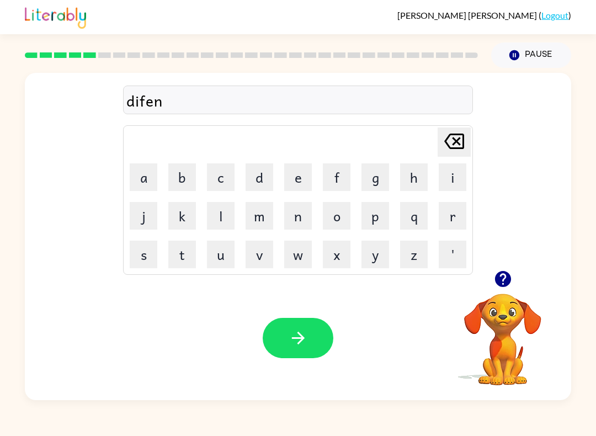
click at [147, 262] on button "s" at bounding box center [144, 255] width 28 height 28
click at [451, 183] on button "i" at bounding box center [453, 177] width 28 height 28
click at [264, 256] on button "v" at bounding box center [260, 255] width 28 height 28
click at [304, 181] on button "e" at bounding box center [298, 177] width 28 height 28
click at [292, 345] on icon "button" at bounding box center [298, 338] width 19 height 19
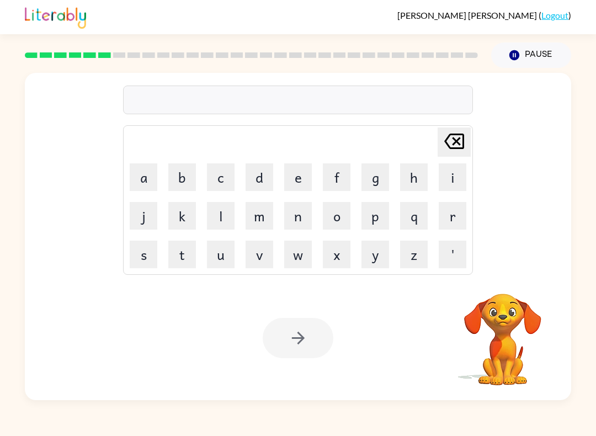
click at [272, 254] on button "v" at bounding box center [260, 255] width 28 height 28
click at [144, 178] on button "a" at bounding box center [144, 177] width 28 height 28
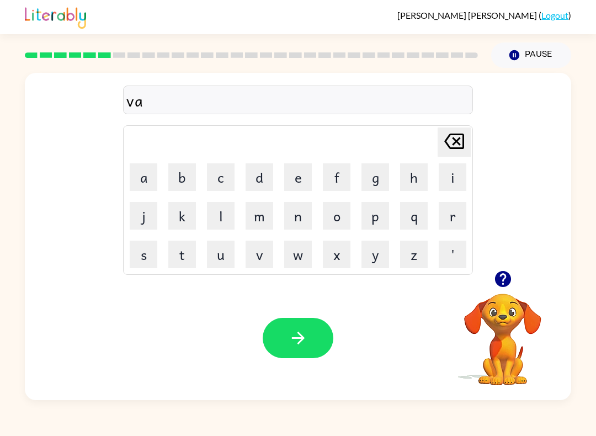
click at [227, 178] on button "c" at bounding box center [221, 177] width 28 height 28
click at [137, 167] on button "a" at bounding box center [144, 177] width 28 height 28
click at [186, 256] on button "t" at bounding box center [182, 255] width 28 height 28
click at [448, 185] on button "i" at bounding box center [453, 177] width 28 height 28
click at [338, 224] on button "o" at bounding box center [337, 216] width 28 height 28
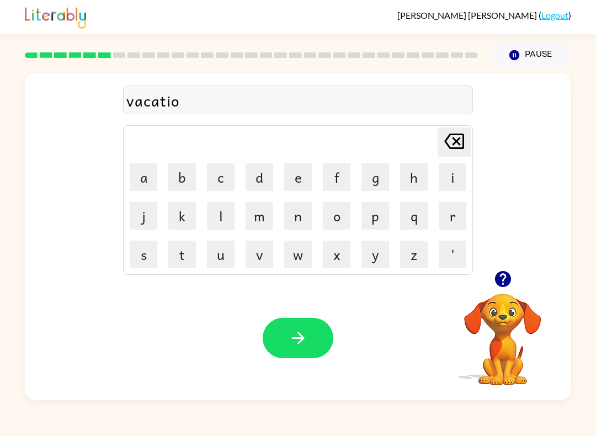
click at [296, 225] on button "n" at bounding box center [298, 216] width 28 height 28
click at [285, 351] on button "button" at bounding box center [298, 338] width 71 height 40
click at [502, 289] on button "button" at bounding box center [503, 279] width 28 height 28
click at [380, 218] on button "p" at bounding box center [376, 216] width 28 height 28
click at [340, 217] on button "o" at bounding box center [337, 216] width 28 height 28
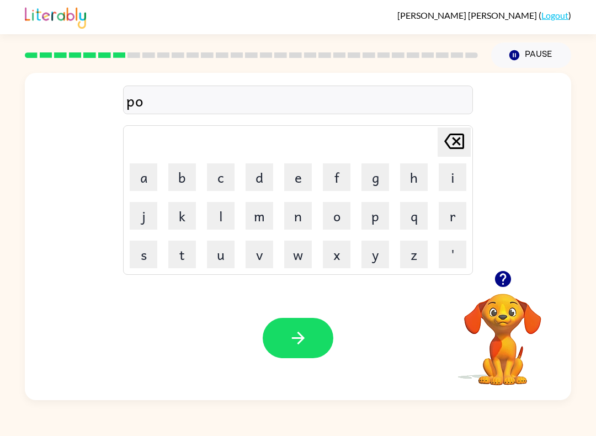
click at [266, 184] on button "d" at bounding box center [260, 177] width 28 height 28
click at [228, 256] on button "u" at bounding box center [221, 255] width 28 height 28
click at [230, 225] on button "l" at bounding box center [221, 216] width 28 height 28
click at [302, 183] on button "e" at bounding box center [298, 177] width 28 height 28
click at [305, 340] on icon "button" at bounding box center [298, 338] width 19 height 19
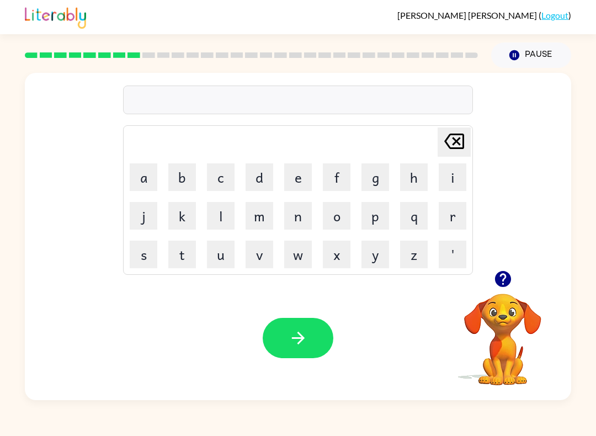
click at [505, 273] on icon "button" at bounding box center [503, 279] width 16 height 16
click at [259, 220] on button "m" at bounding box center [260, 216] width 28 height 28
click at [457, 179] on button "i" at bounding box center [453, 177] width 28 height 28
click at [454, 220] on button "r" at bounding box center [453, 216] width 28 height 28
click at [449, 171] on button "i" at bounding box center [453, 177] width 28 height 28
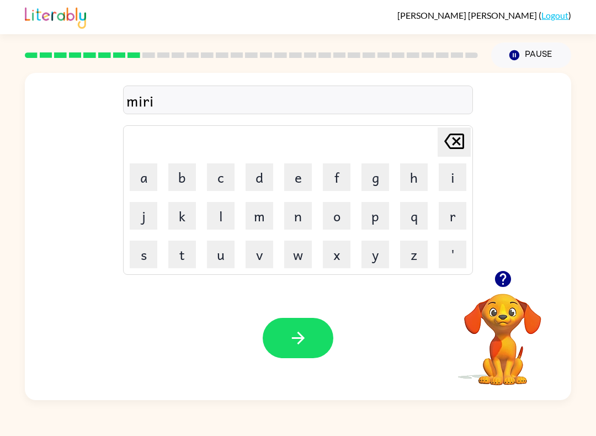
click at [231, 171] on button "c" at bounding box center [221, 177] width 28 height 28
click at [220, 209] on button "l" at bounding box center [221, 216] width 28 height 28
click at [310, 181] on button "e" at bounding box center [298, 177] width 28 height 28
click at [297, 340] on icon "button" at bounding box center [298, 338] width 19 height 19
click at [500, 267] on button "button" at bounding box center [503, 279] width 28 height 28
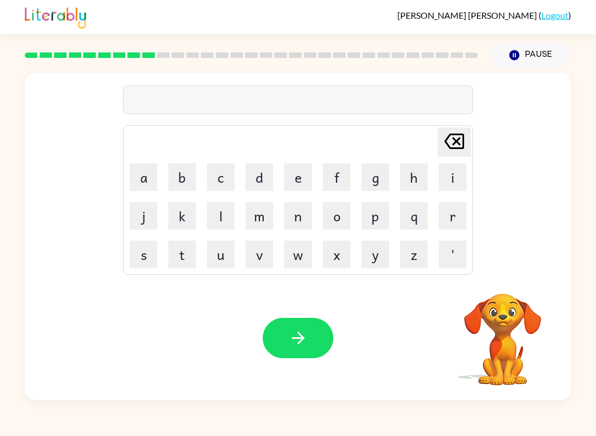
click at [255, 220] on button "m" at bounding box center [260, 216] width 28 height 28
click at [450, 181] on button "i" at bounding box center [453, 177] width 28 height 28
click at [416, 180] on button "h" at bounding box center [414, 177] width 28 height 28
click at [195, 245] on button "t" at bounding box center [182, 255] width 28 height 28
click at [439, 141] on button "Delete Delete last character input" at bounding box center [454, 142] width 33 height 29
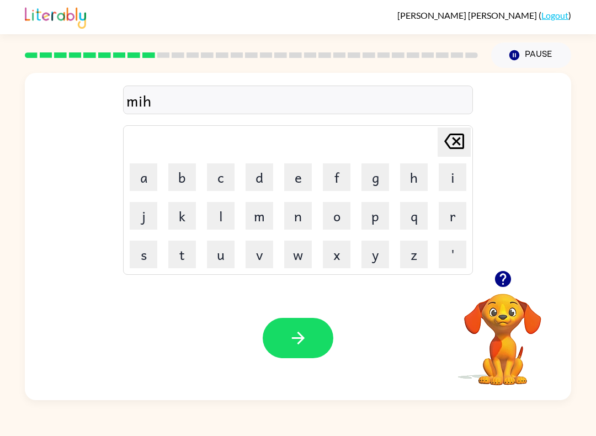
click at [464, 137] on icon at bounding box center [454, 141] width 20 height 15
click at [444, 142] on icon "Delete Delete last character input" at bounding box center [454, 141] width 27 height 27
click at [446, 179] on button "i" at bounding box center [453, 177] width 28 height 28
click at [183, 256] on button "t" at bounding box center [182, 255] width 28 height 28
click at [370, 186] on button "g" at bounding box center [376, 177] width 28 height 28
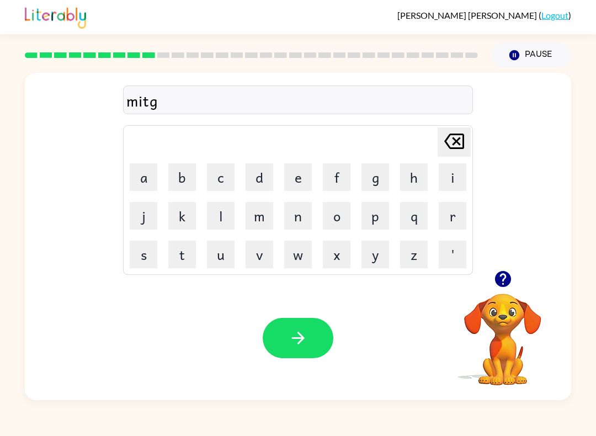
click at [415, 178] on button "h" at bounding box center [414, 177] width 28 height 28
click at [497, 280] on icon "button" at bounding box center [503, 279] width 16 height 16
click at [259, 221] on button "m" at bounding box center [260, 216] width 28 height 28
click at [333, 213] on button "o" at bounding box center [337, 216] width 28 height 28
click at [446, 219] on button "r" at bounding box center [453, 216] width 28 height 28
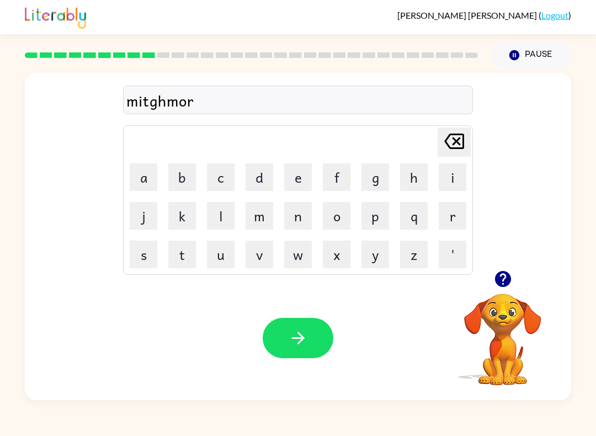
click at [288, 203] on button "n" at bounding box center [298, 216] width 28 height 28
click at [448, 176] on button "i" at bounding box center [453, 177] width 28 height 28
click at [301, 219] on button "n" at bounding box center [298, 216] width 28 height 28
click at [409, 176] on button "h" at bounding box center [414, 177] width 28 height 28
click at [446, 146] on icon "Delete Delete last character input" at bounding box center [454, 141] width 27 height 27
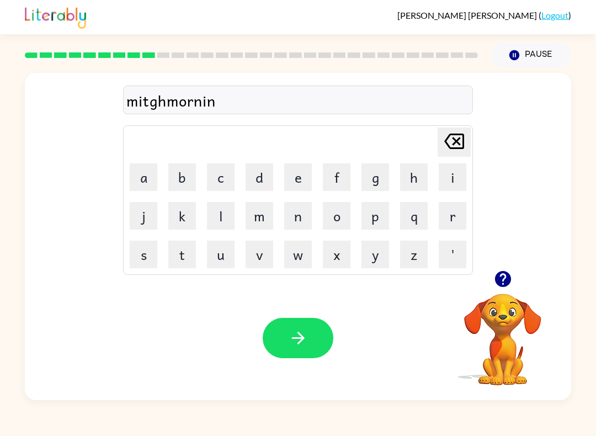
click at [379, 174] on button "g" at bounding box center [376, 177] width 28 height 28
click at [320, 336] on button "button" at bounding box center [298, 338] width 71 height 40
click at [256, 181] on button "d" at bounding box center [260, 177] width 28 height 28
click at [442, 183] on button "i" at bounding box center [453, 177] width 28 height 28
click at [147, 257] on button "s" at bounding box center [144, 255] width 28 height 28
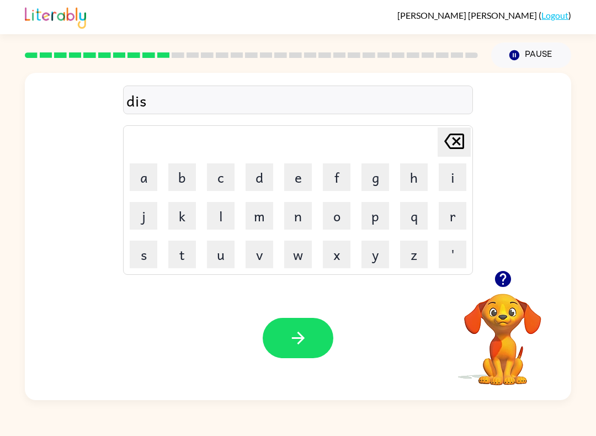
click at [146, 254] on button "s" at bounding box center [144, 255] width 28 height 28
click at [174, 256] on button "t" at bounding box center [182, 255] width 28 height 28
click at [447, 220] on button "r" at bounding box center [453, 216] width 28 height 28
click at [221, 251] on button "u" at bounding box center [221, 255] width 28 height 28
click at [151, 257] on button "s" at bounding box center [144, 255] width 28 height 28
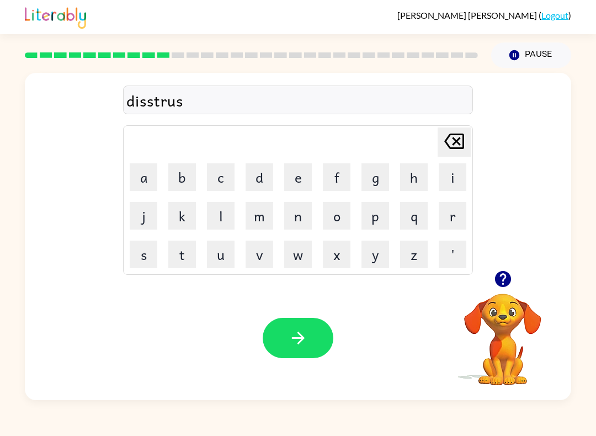
click at [184, 183] on button "b" at bounding box center [182, 177] width 28 height 28
click at [456, 137] on icon "Delete Delete last character input" at bounding box center [454, 141] width 27 height 27
click at [264, 177] on button "d" at bounding box center [260, 177] width 28 height 28
click at [295, 335] on icon "button" at bounding box center [298, 338] width 19 height 19
click at [448, 224] on button "r" at bounding box center [453, 216] width 28 height 28
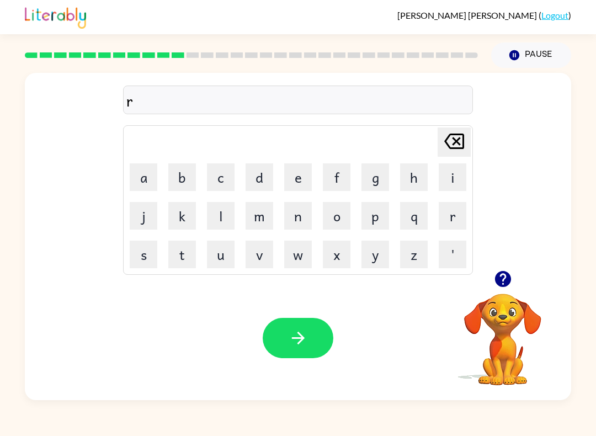
click at [338, 218] on button "o" at bounding box center [337, 216] width 28 height 28
click at [224, 261] on button "u" at bounding box center [221, 255] width 28 height 28
click at [311, 339] on button "button" at bounding box center [298, 338] width 71 height 40
click at [227, 255] on button "u" at bounding box center [221, 255] width 28 height 28
click at [375, 211] on button "p" at bounding box center [376, 216] width 28 height 28
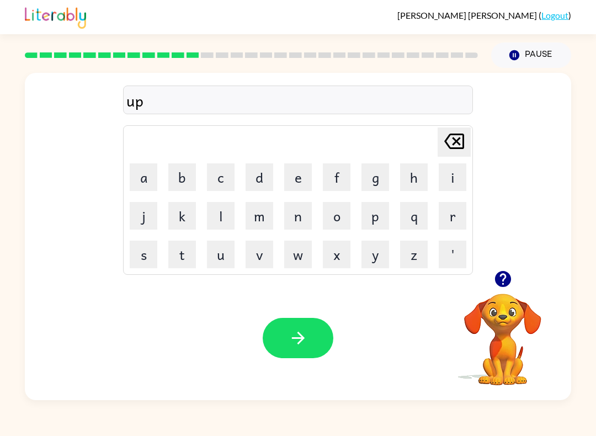
click at [378, 177] on button "g" at bounding box center [376, 177] width 28 height 28
click at [448, 205] on button "r" at bounding box center [453, 216] width 28 height 28
click at [149, 256] on button "s" at bounding box center [144, 255] width 28 height 28
click at [453, 137] on icon "Delete Delete last character input" at bounding box center [454, 141] width 27 height 27
click at [146, 185] on button "a" at bounding box center [144, 177] width 28 height 28
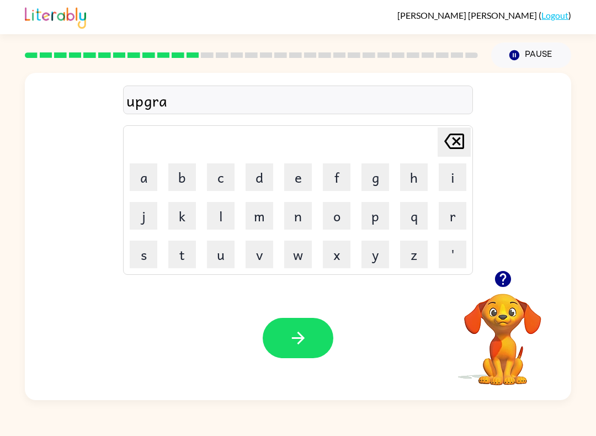
click at [260, 180] on button "d" at bounding box center [260, 177] width 28 height 28
click at [298, 173] on button "e" at bounding box center [298, 177] width 28 height 28
click at [306, 333] on icon "button" at bounding box center [298, 338] width 19 height 19
click at [262, 223] on button "m" at bounding box center [260, 216] width 28 height 28
click at [150, 180] on button "a" at bounding box center [144, 177] width 28 height 28
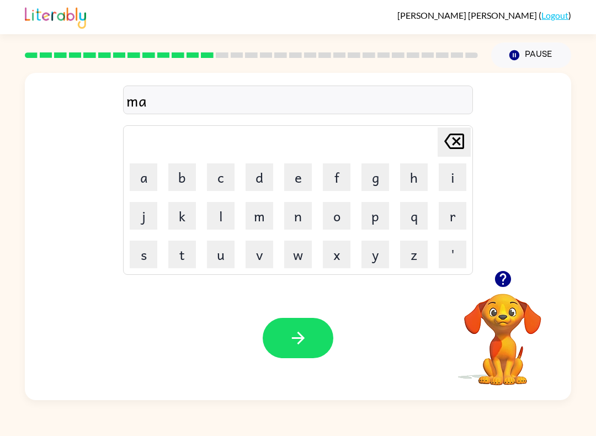
click at [271, 177] on button "d" at bounding box center [260, 177] width 28 height 28
click at [303, 210] on button "n" at bounding box center [298, 216] width 28 height 28
click at [295, 178] on button "e" at bounding box center [298, 177] width 28 height 28
click at [154, 251] on button "s" at bounding box center [144, 255] width 28 height 28
click at [152, 256] on button "s" at bounding box center [144, 255] width 28 height 28
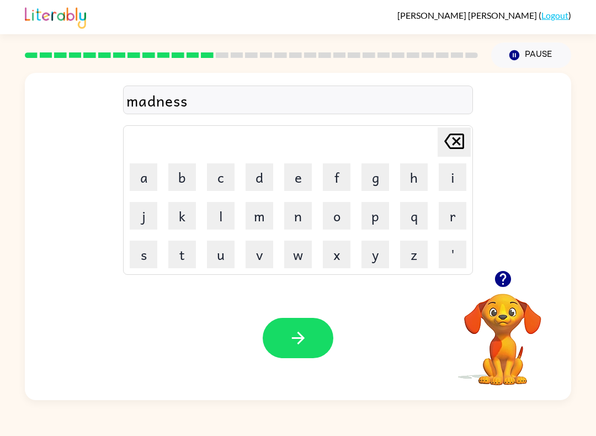
click at [316, 339] on button "button" at bounding box center [298, 338] width 71 height 40
click at [186, 183] on button "b" at bounding box center [182, 177] width 28 height 28
click at [334, 217] on button "o" at bounding box center [337, 216] width 28 height 28
click at [303, 250] on button "w" at bounding box center [298, 255] width 28 height 28
click at [299, 209] on button "n" at bounding box center [298, 216] width 28 height 28
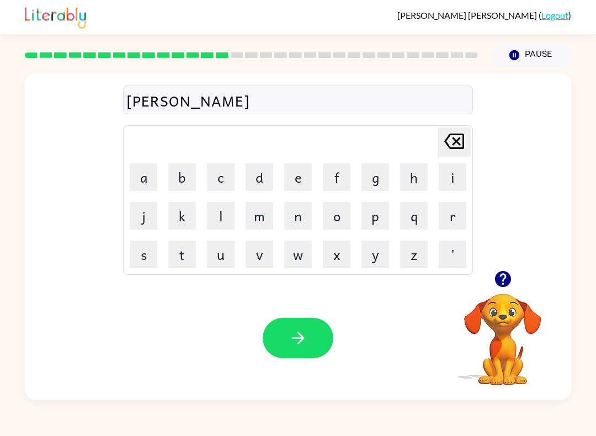
click at [292, 177] on button "e" at bounding box center [298, 177] width 28 height 28
click at [148, 253] on button "s" at bounding box center [144, 255] width 28 height 28
click at [147, 252] on button "s" at bounding box center [144, 255] width 28 height 28
click at [304, 353] on button "button" at bounding box center [298, 338] width 71 height 40
click at [142, 264] on button "s" at bounding box center [144, 255] width 28 height 28
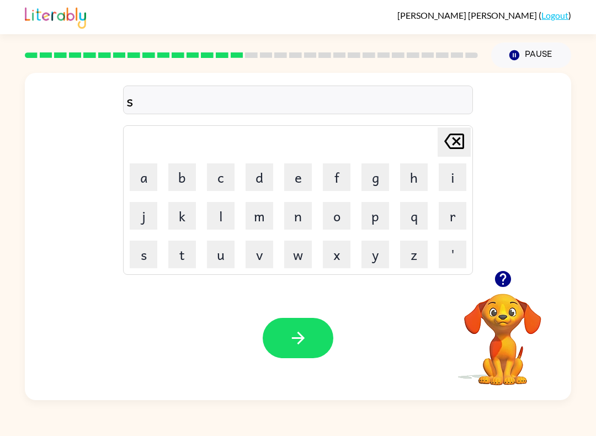
click at [294, 259] on button "w" at bounding box center [298, 255] width 28 height 28
click at [323, 212] on button "o" at bounding box center [337, 216] width 28 height 28
click at [449, 216] on button "r" at bounding box center [453, 216] width 28 height 28
click at [255, 214] on button "m" at bounding box center [260, 216] width 28 height 28
click at [303, 346] on icon "button" at bounding box center [298, 338] width 19 height 19
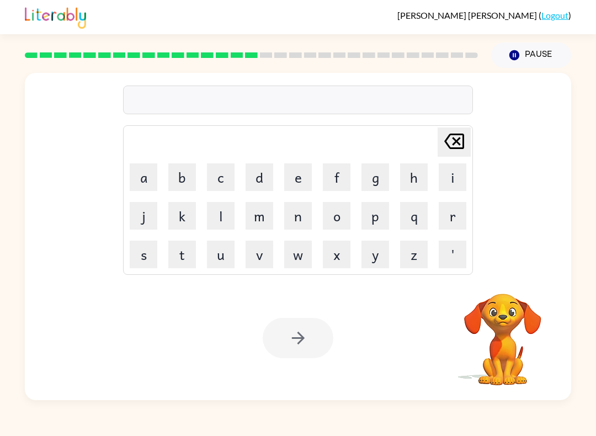
click at [454, 217] on button "r" at bounding box center [453, 216] width 28 height 28
click at [153, 174] on button "a" at bounding box center [144, 177] width 28 height 28
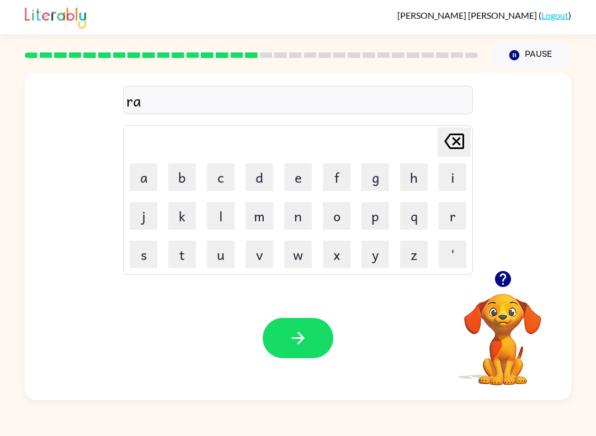
click at [261, 216] on button "m" at bounding box center [260, 216] width 28 height 28
click at [296, 326] on button "button" at bounding box center [298, 338] width 71 height 40
click at [186, 177] on button "b" at bounding box center [182, 177] width 28 height 28
click at [453, 216] on button "r" at bounding box center [453, 216] width 28 height 28
click at [452, 181] on button "i" at bounding box center [453, 177] width 28 height 28
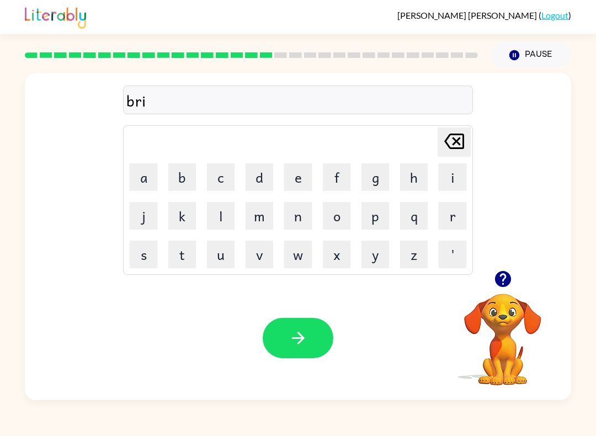
click at [256, 216] on button "m" at bounding box center [260, 216] width 28 height 28
click at [451, 181] on button "i" at bounding box center [453, 177] width 28 height 28
click at [300, 218] on button "n" at bounding box center [298, 216] width 28 height 28
click at [374, 177] on button "g" at bounding box center [376, 177] width 28 height 28
click at [291, 347] on icon "button" at bounding box center [298, 338] width 19 height 19
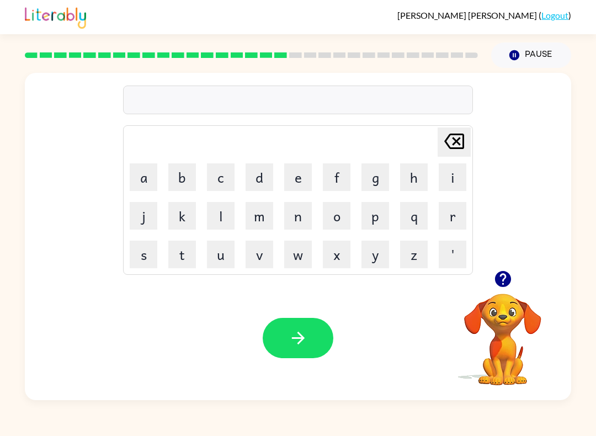
click at [446, 218] on button "r" at bounding box center [453, 216] width 28 height 28
click at [449, 171] on button "i" at bounding box center [453, 177] width 28 height 28
click at [151, 252] on button "s" at bounding box center [144, 255] width 28 height 28
click at [186, 213] on button "k" at bounding box center [182, 216] width 28 height 28
click at [457, 178] on button "i" at bounding box center [453, 177] width 28 height 28
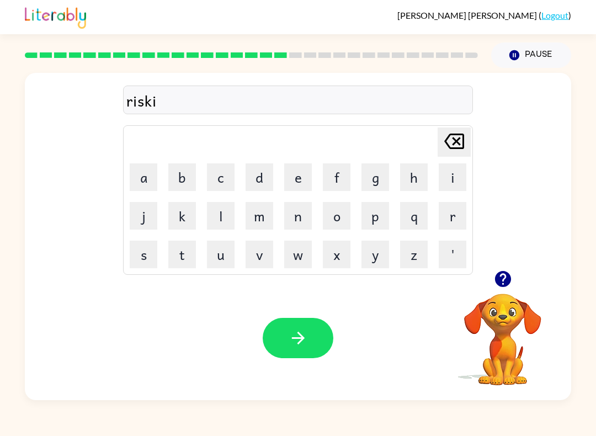
click at [303, 177] on button "e" at bounding box center [298, 177] width 28 height 28
click at [139, 257] on button "s" at bounding box center [144, 255] width 28 height 28
click at [182, 256] on button "t" at bounding box center [182, 255] width 28 height 28
click at [317, 331] on button "button" at bounding box center [298, 338] width 71 height 40
click at [505, 261] on div "Delete Delete last character input a b c d e f g h i j k l m n o p q r s t u v …" at bounding box center [298, 172] width 547 height 198
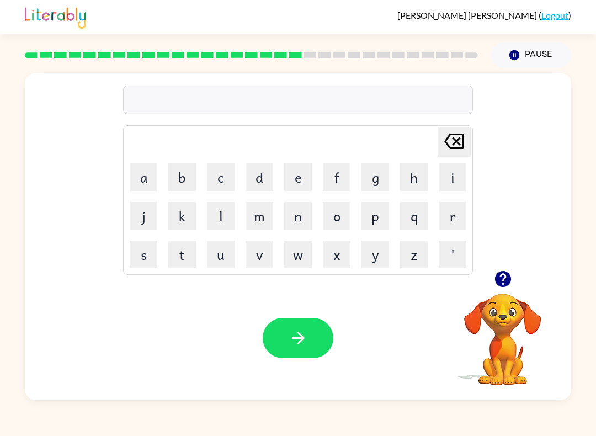
click at [500, 279] on icon "button" at bounding box center [503, 279] width 16 height 16
click at [149, 258] on button "s" at bounding box center [144, 255] width 28 height 28
click at [448, 149] on icon "Delete Delete last character input" at bounding box center [454, 141] width 27 height 27
click at [153, 169] on button "a" at bounding box center [144, 177] width 28 height 28
click at [449, 213] on button "r" at bounding box center [453, 216] width 28 height 28
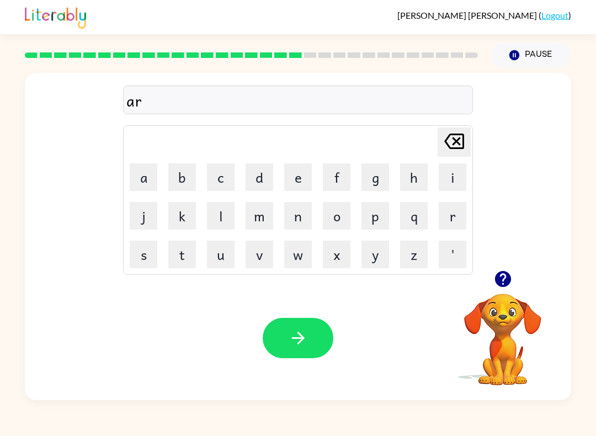
click at [215, 172] on button "c" at bounding box center [221, 177] width 28 height 28
click at [417, 177] on button "h" at bounding box center [414, 177] width 28 height 28
click at [296, 253] on button "w" at bounding box center [298, 255] width 28 height 28
click at [147, 259] on button "s" at bounding box center [144, 255] width 28 height 28
click at [447, 149] on icon "Delete Delete last character input" at bounding box center [454, 141] width 27 height 27
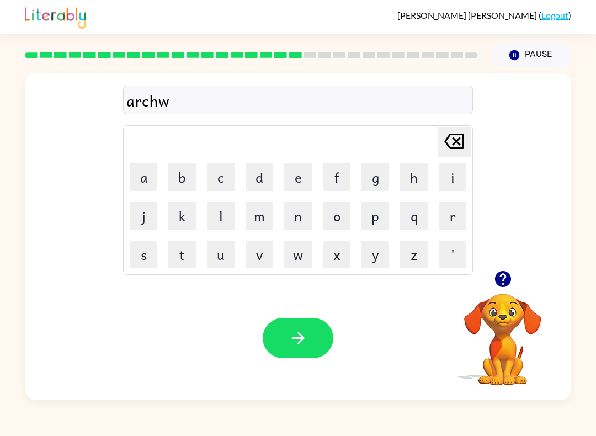
click at [146, 176] on button "a" at bounding box center [144, 177] width 28 height 28
click at [369, 256] on button "y" at bounding box center [376, 255] width 28 height 28
click at [293, 333] on icon "button" at bounding box center [298, 338] width 19 height 19
click at [336, 178] on button "f" at bounding box center [337, 177] width 28 height 28
click at [340, 219] on button "o" at bounding box center [337, 216] width 28 height 28
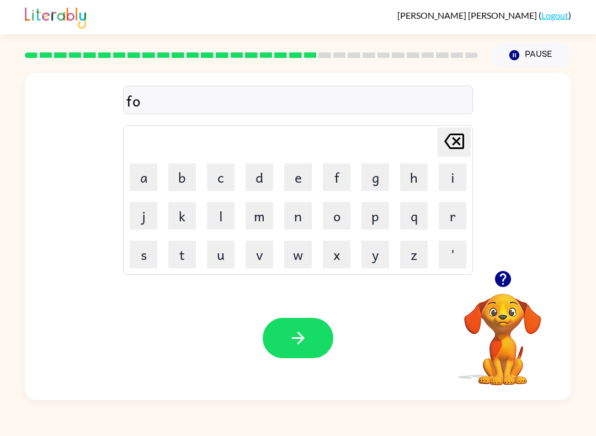
click at [224, 223] on button "l" at bounding box center [221, 216] width 28 height 28
click at [336, 220] on button "o" at bounding box center [337, 216] width 28 height 28
click at [224, 255] on button "u" at bounding box center [221, 255] width 28 height 28
click at [300, 177] on button "e" at bounding box center [298, 177] width 28 height 28
click at [287, 347] on button "button" at bounding box center [298, 338] width 71 height 40
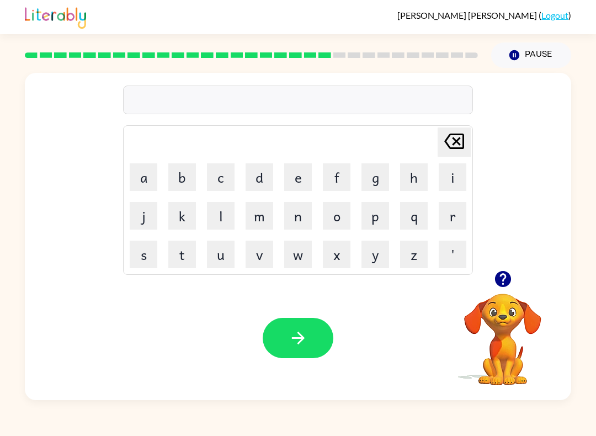
click at [143, 264] on button "s" at bounding box center [144, 255] width 28 height 28
click at [298, 176] on button "e" at bounding box center [298, 177] width 28 height 28
click at [296, 219] on button "n" at bounding box center [298, 216] width 28 height 28
click at [192, 254] on button "t" at bounding box center [182, 255] width 28 height 28
click at [301, 177] on button "e" at bounding box center [298, 177] width 28 height 28
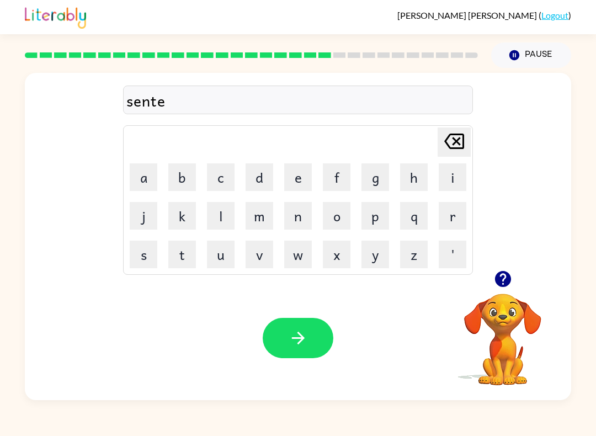
click at [378, 216] on button "p" at bounding box center [376, 216] width 28 height 28
click at [449, 183] on button "i" at bounding box center [453, 177] width 28 height 28
click at [263, 173] on button "d" at bounding box center [260, 177] width 28 height 28
click at [274, 360] on div "Your browser must support playing .mp4 files to use Literably. Please try using…" at bounding box center [298, 338] width 547 height 124
click at [295, 337] on icon "button" at bounding box center [298, 338] width 19 height 19
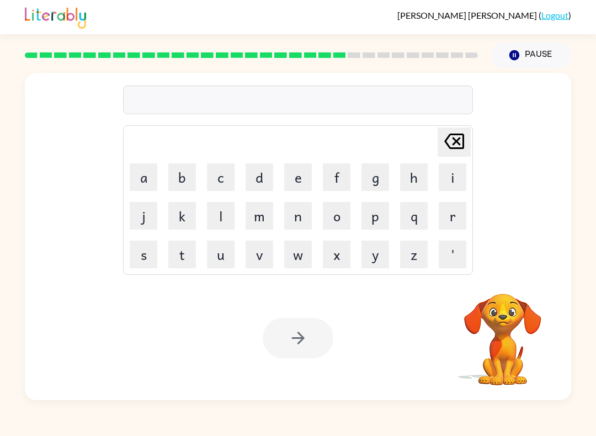
click at [155, 255] on button "s" at bounding box center [144, 255] width 28 height 28
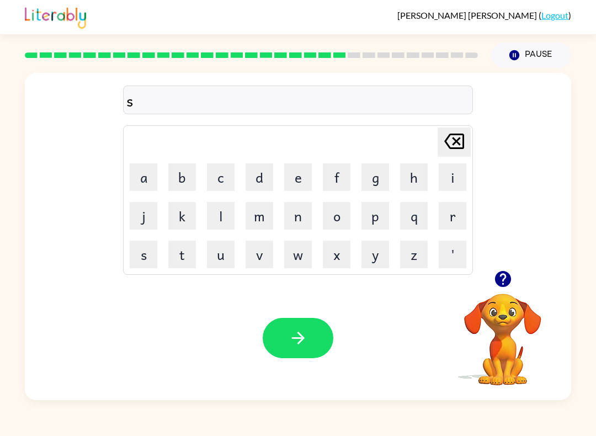
click at [223, 252] on button "u" at bounding box center [221, 255] width 28 height 28
click at [146, 253] on button "s" at bounding box center [144, 255] width 28 height 28
click at [188, 253] on button "t" at bounding box center [182, 255] width 28 height 28
click at [146, 255] on button "s" at bounding box center [144, 255] width 28 height 28
click at [448, 143] on icon "Delete Delete last character input" at bounding box center [454, 141] width 27 height 27
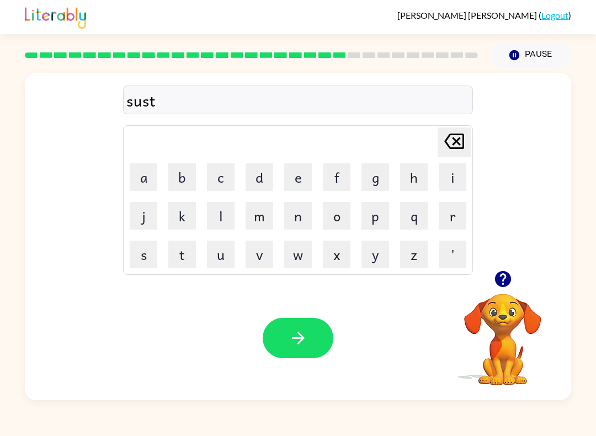
click at [149, 182] on button "a" at bounding box center [144, 177] width 28 height 28
click at [447, 173] on button "i" at bounding box center [453, 177] width 28 height 28
click at [289, 223] on button "n" at bounding box center [298, 216] width 28 height 28
click at [309, 330] on button "button" at bounding box center [298, 338] width 71 height 40
click at [332, 172] on button "f" at bounding box center [337, 177] width 28 height 28
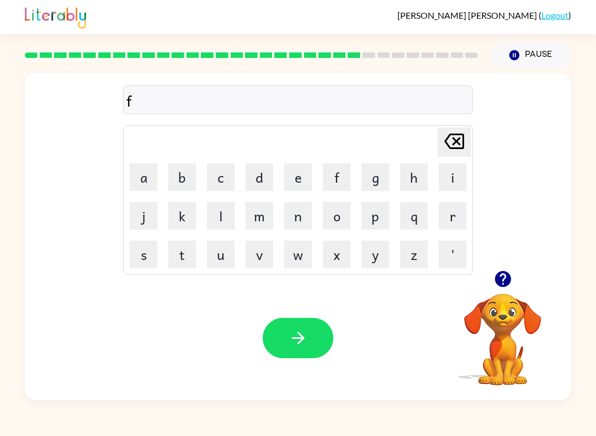
click at [337, 213] on button "o" at bounding box center [337, 216] width 28 height 28
click at [296, 255] on button "w" at bounding box center [298, 255] width 28 height 28
click at [149, 181] on button "a" at bounding box center [144, 177] width 28 height 28
click at [444, 217] on button "r" at bounding box center [453, 216] width 28 height 28
click at [262, 170] on button "d" at bounding box center [260, 177] width 28 height 28
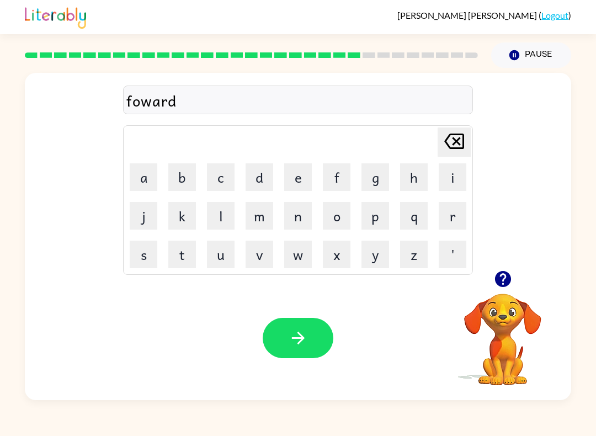
click at [296, 315] on div "Your browser must support playing .mp4 files to use Literably. Please try using…" at bounding box center [298, 338] width 547 height 124
click at [292, 326] on button "button" at bounding box center [298, 338] width 71 height 40
click at [452, 219] on button "r" at bounding box center [453, 216] width 28 height 28
click at [296, 179] on button "e" at bounding box center [298, 177] width 28 height 28
click at [147, 175] on button "a" at bounding box center [144, 177] width 28 height 28
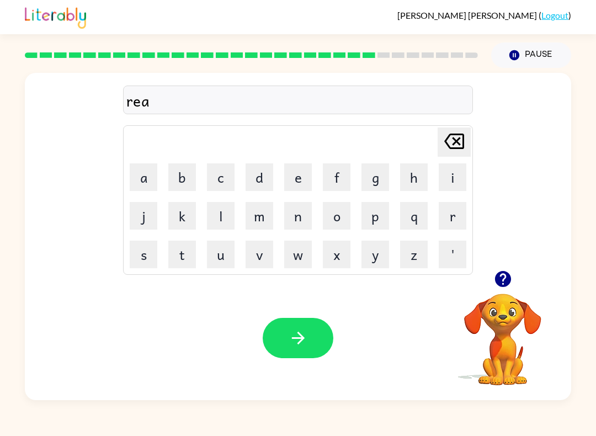
click at [219, 215] on button "l" at bounding box center [221, 216] width 28 height 28
click at [146, 174] on button "a" at bounding box center [144, 177] width 28 height 28
click at [261, 179] on button "d" at bounding box center [260, 177] width 28 height 28
click at [296, 172] on button "e" at bounding box center [298, 177] width 28 height 28
click at [263, 180] on button "d" at bounding box center [260, 177] width 28 height 28
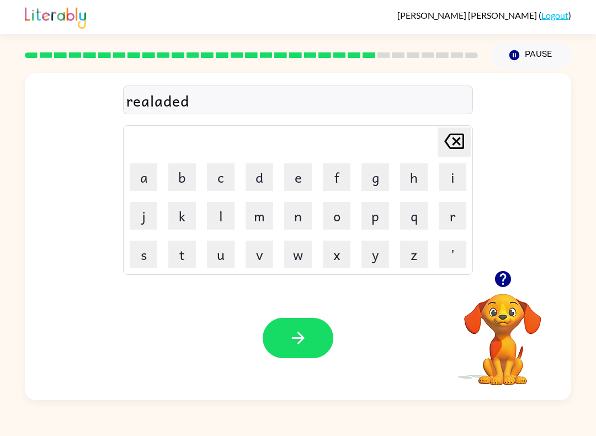
click at [298, 354] on button "button" at bounding box center [298, 338] width 71 height 40
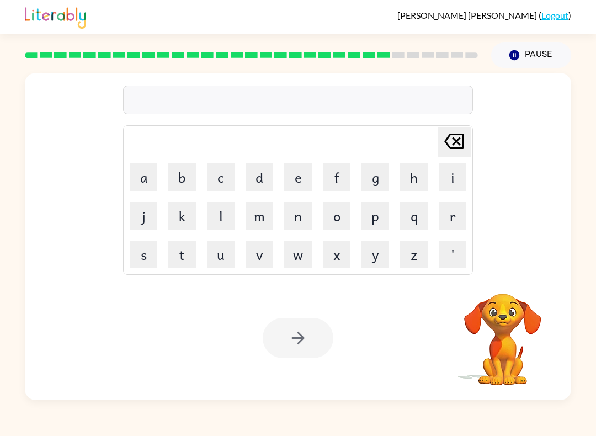
click at [380, 174] on button "g" at bounding box center [376, 177] width 28 height 28
click at [342, 211] on button "o" at bounding box center [337, 216] width 28 height 28
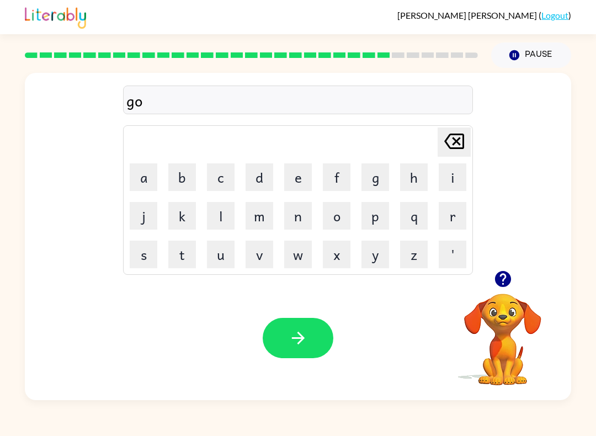
click at [190, 181] on button "b" at bounding box center [182, 177] width 28 height 28
click at [229, 210] on button "l" at bounding box center [221, 216] width 28 height 28
click at [449, 174] on button "i" at bounding box center [453, 177] width 28 height 28
click at [296, 215] on button "n" at bounding box center [298, 216] width 28 height 28
click at [315, 336] on button "button" at bounding box center [298, 338] width 71 height 40
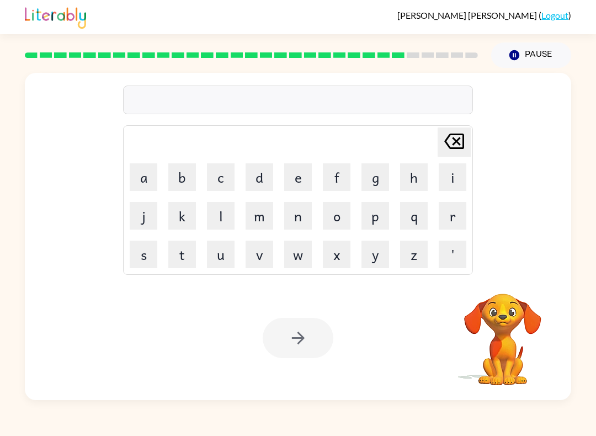
click at [225, 218] on button "l" at bounding box center [221, 216] width 28 height 28
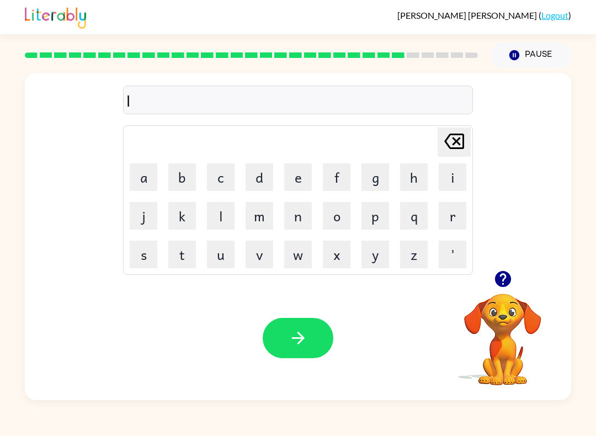
click at [218, 252] on button "u" at bounding box center [221, 255] width 28 height 28
click at [264, 211] on button "m" at bounding box center [260, 216] width 28 height 28
click at [187, 178] on button "b" at bounding box center [182, 177] width 28 height 28
click at [299, 181] on button "e" at bounding box center [298, 177] width 28 height 28
click at [447, 212] on button "r" at bounding box center [453, 216] width 28 height 28
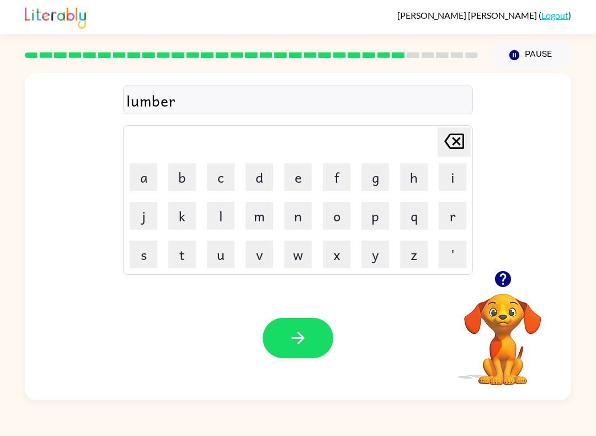
click at [147, 218] on button "j" at bounding box center [144, 216] width 28 height 28
click at [153, 174] on button "a" at bounding box center [144, 177] width 28 height 28
click at [187, 219] on button "k" at bounding box center [182, 216] width 28 height 28
click at [301, 347] on icon "button" at bounding box center [298, 338] width 19 height 19
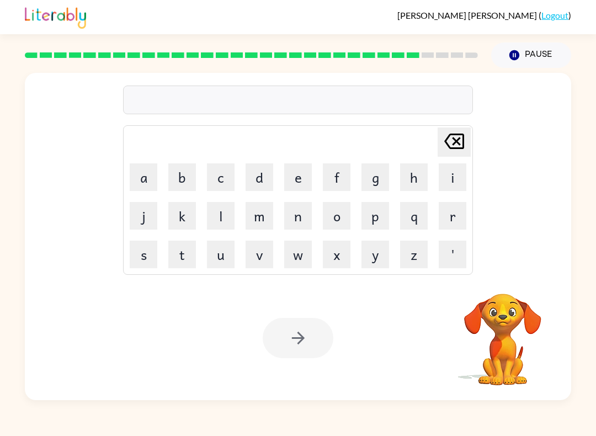
click at [372, 219] on button "p" at bounding box center [376, 216] width 28 height 28
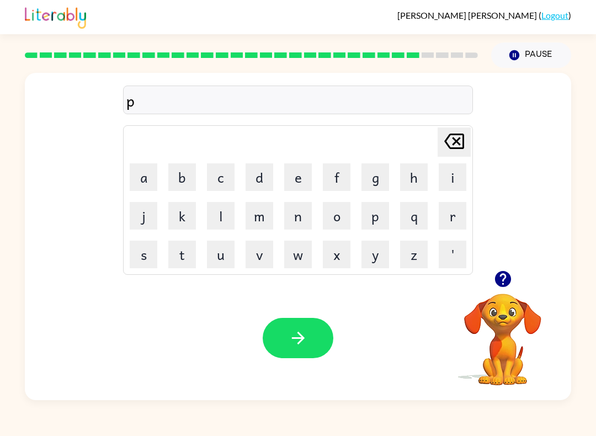
click at [451, 178] on button "i" at bounding box center [453, 177] width 28 height 28
click at [447, 219] on button "r" at bounding box center [453, 216] width 28 height 28
click at [290, 177] on button "e" at bounding box center [298, 177] width 28 height 28
click at [142, 248] on button "s" at bounding box center [144, 255] width 28 height 28
click at [284, 348] on button "button" at bounding box center [298, 338] width 71 height 40
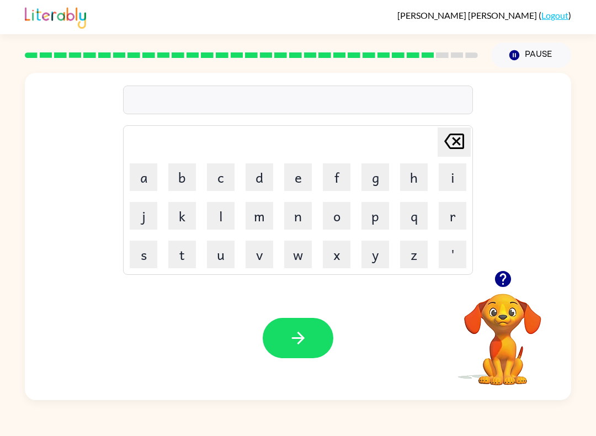
click at [336, 182] on button "f" at bounding box center [337, 177] width 28 height 28
click at [449, 177] on button "i" at bounding box center [453, 177] width 28 height 28
click at [306, 215] on button "n" at bounding box center [298, 216] width 28 height 28
click at [299, 177] on button "e" at bounding box center [298, 177] width 28 height 28
click at [296, 342] on icon "button" at bounding box center [298, 338] width 19 height 19
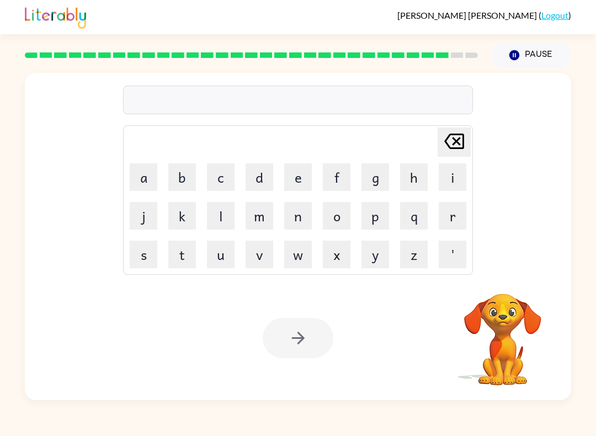
click at [146, 255] on button "s" at bounding box center [144, 255] width 28 height 28
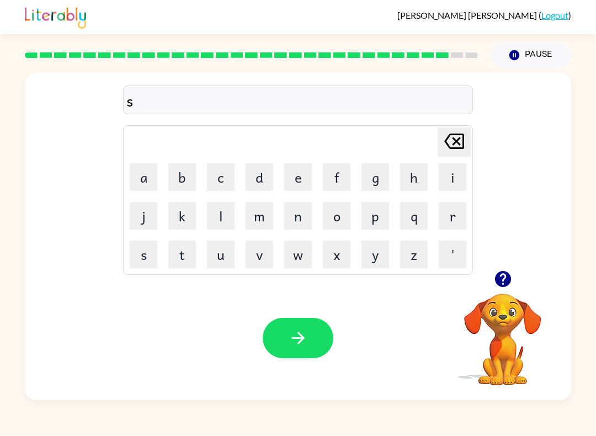
click at [222, 255] on button "u" at bounding box center [221, 255] width 28 height 28
click at [226, 216] on button "l" at bounding box center [221, 216] width 28 height 28
click at [262, 259] on button "v" at bounding box center [260, 255] width 28 height 28
click at [303, 181] on button "e" at bounding box center [298, 177] width 28 height 28
click at [448, 214] on button "r" at bounding box center [453, 216] width 28 height 28
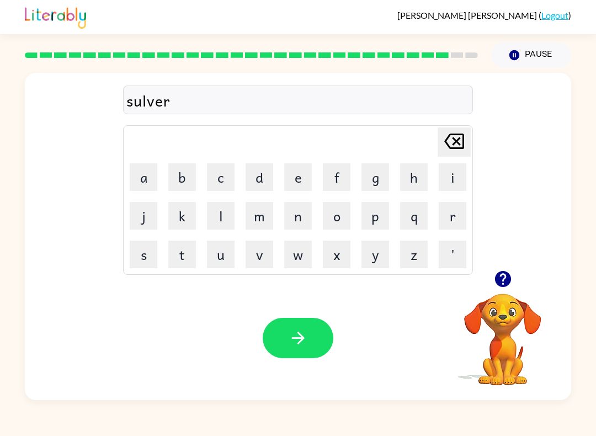
click at [301, 252] on button "w" at bounding box center [298, 255] width 28 height 28
click at [153, 161] on td "a" at bounding box center [144, 177] width 38 height 38
click at [145, 173] on button "a" at bounding box center [144, 177] width 28 height 28
click at [227, 217] on button "l" at bounding box center [221, 216] width 28 height 28
click at [300, 174] on button "e" at bounding box center [298, 177] width 28 height 28
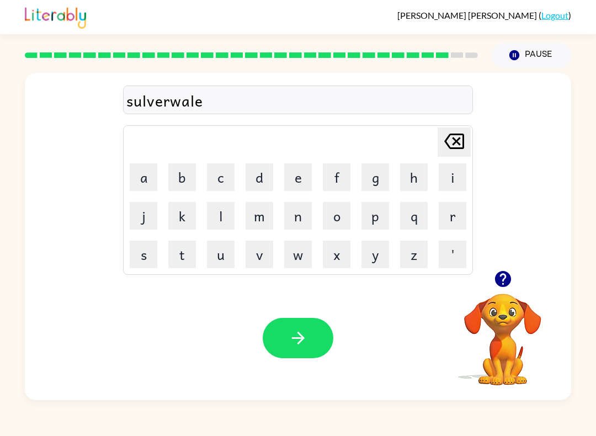
click at [278, 329] on button "button" at bounding box center [298, 338] width 71 height 40
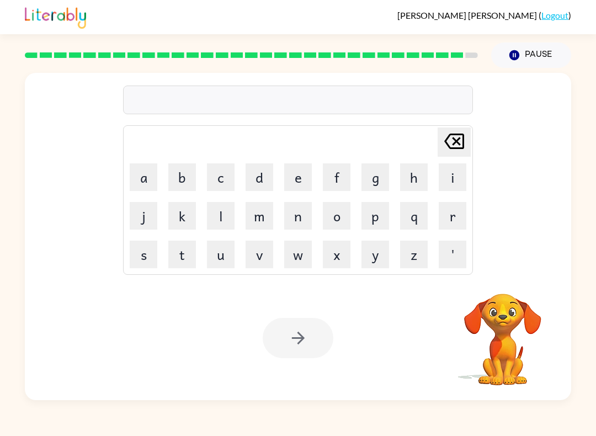
click at [227, 259] on button "u" at bounding box center [221, 255] width 28 height 28
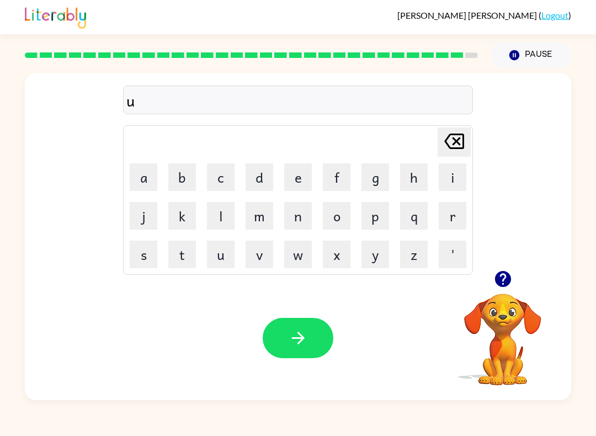
click at [299, 218] on button "n" at bounding box center [298, 216] width 28 height 28
click at [142, 178] on button "a" at bounding box center [144, 177] width 28 height 28
click at [332, 178] on button "f" at bounding box center [337, 177] width 28 height 28
click at [452, 221] on button "r" at bounding box center [453, 216] width 28 height 28
click at [152, 182] on button "a" at bounding box center [144, 177] width 28 height 28
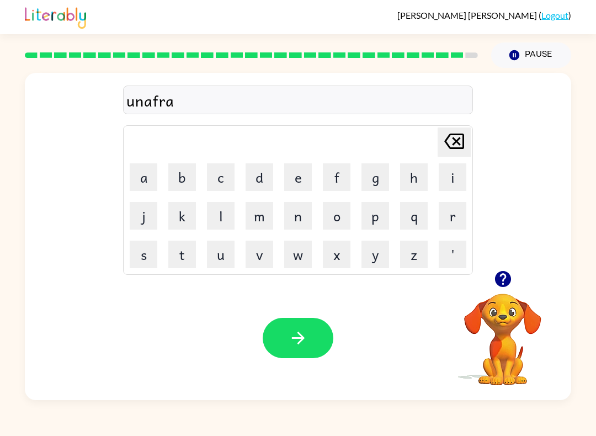
click at [262, 180] on button "d" at bounding box center [260, 177] width 28 height 28
click at [296, 182] on button "e" at bounding box center [298, 177] width 28 height 28
click at [280, 340] on button "button" at bounding box center [298, 338] width 71 height 40
